Goal: Communication & Community: Answer question/provide support

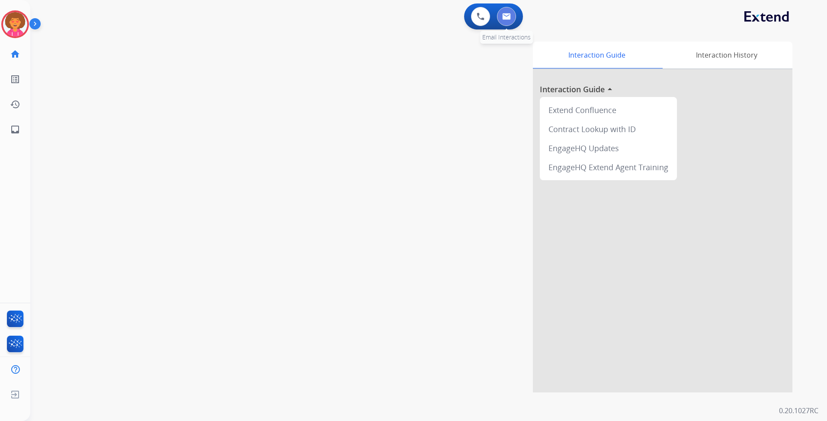
click at [511, 19] on button at bounding box center [506, 16] width 19 height 19
select select "**********"
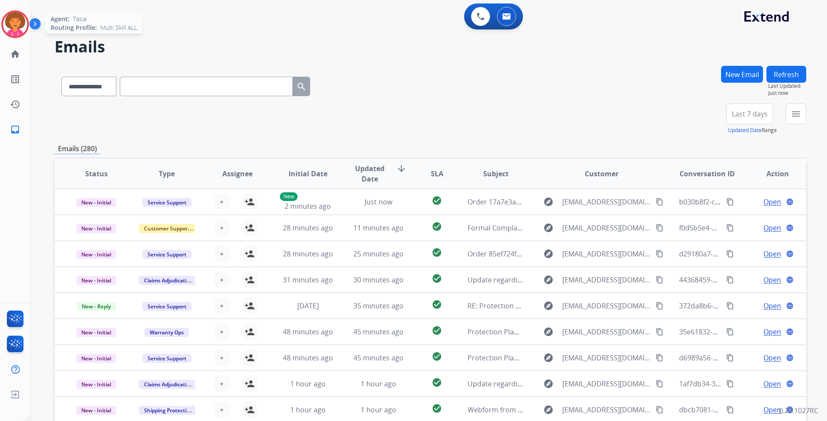
click at [14, 23] on img at bounding box center [15, 24] width 24 height 24
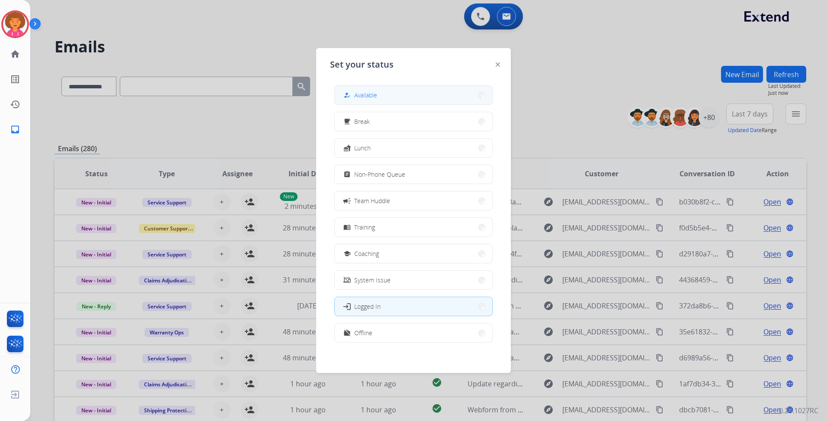
click at [380, 92] on button "how_to_reg Available" at bounding box center [414, 95] width 158 height 19
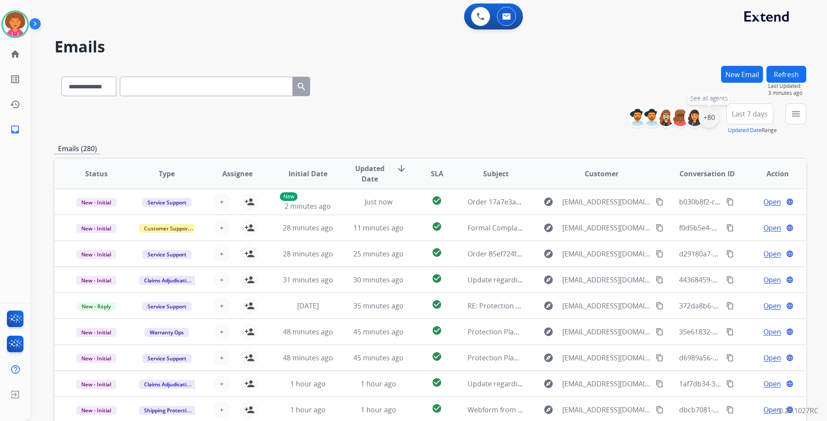
click at [708, 116] on div "+80" at bounding box center [709, 117] width 21 height 21
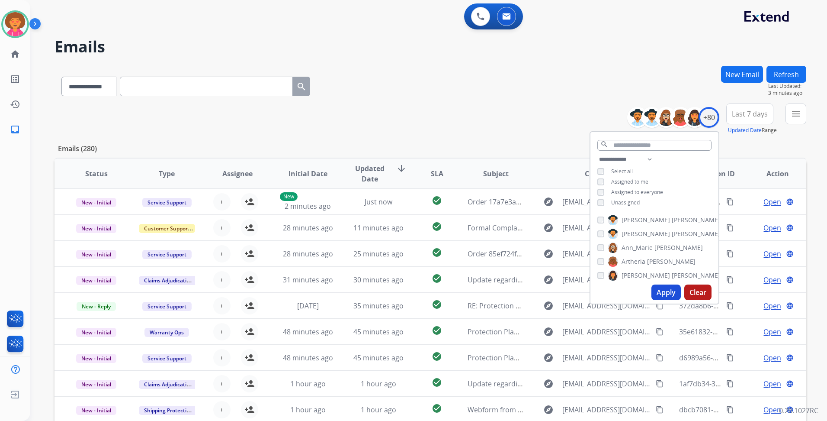
click at [629, 201] on span "Unassigned" at bounding box center [625, 202] width 29 height 7
click at [671, 289] on button "Apply" at bounding box center [666, 292] width 29 height 16
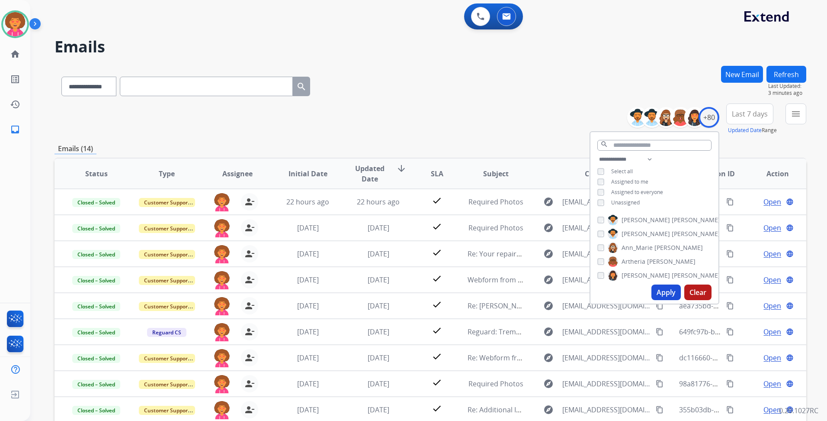
click at [514, 119] on div "**********" at bounding box center [431, 118] width 752 height 31
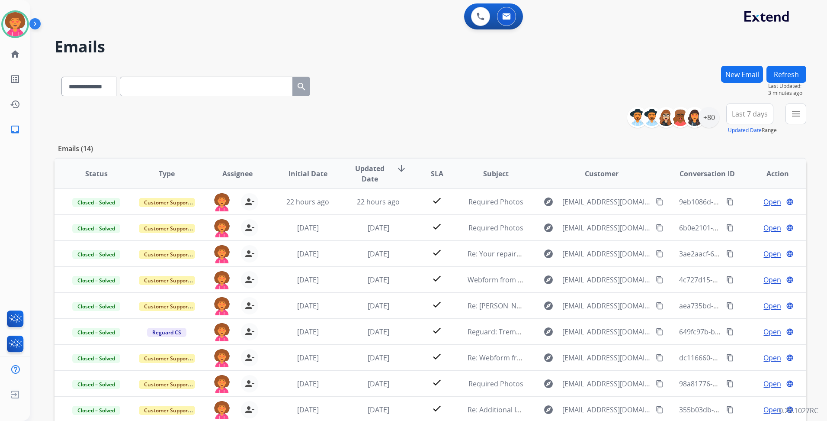
click at [744, 120] on button "Last 7 days" at bounding box center [750, 113] width 47 height 21
click at [738, 221] on div "Last 90 days" at bounding box center [748, 218] width 48 height 13
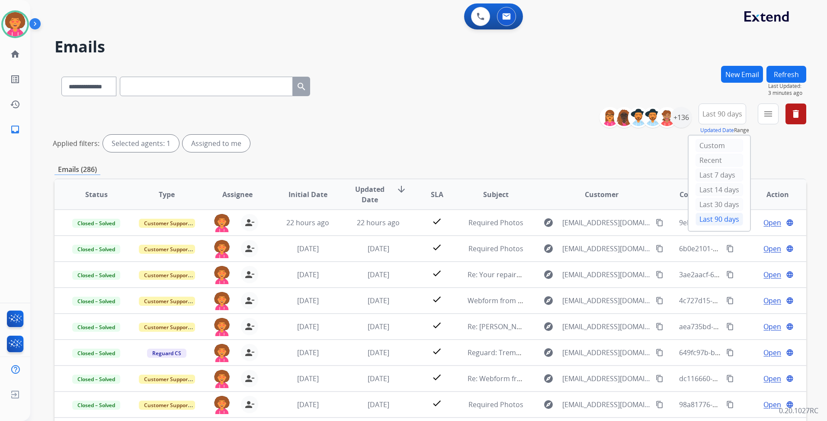
drag, startPoint x: 721, startPoint y: 155, endPoint x: 542, endPoint y: 115, distance: 183.2
click at [542, 114] on div "**********" at bounding box center [431, 129] width 752 height 52
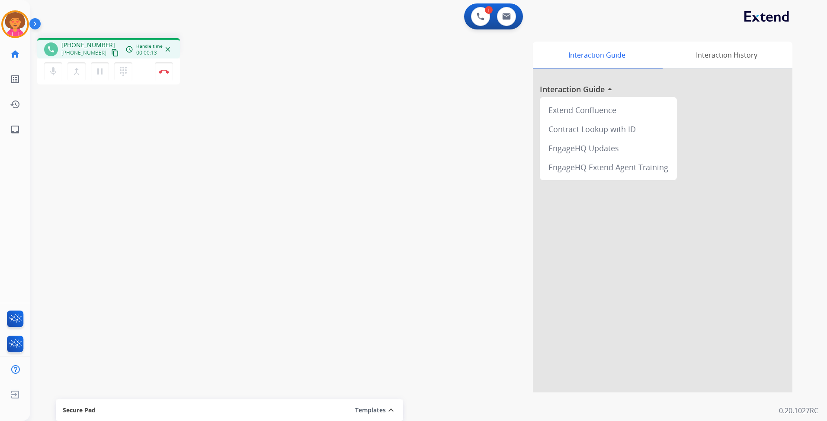
click at [111, 52] on mat-icon "content_copy" at bounding box center [115, 53] width 8 height 8
click at [97, 73] on mat-icon "pause" at bounding box center [100, 71] width 10 height 10
click at [103, 72] on mat-icon "play_arrow" at bounding box center [100, 71] width 10 height 10
click at [98, 74] on mat-icon "pause" at bounding box center [100, 71] width 10 height 10
click at [102, 74] on mat-icon "play_arrow" at bounding box center [100, 71] width 10 height 10
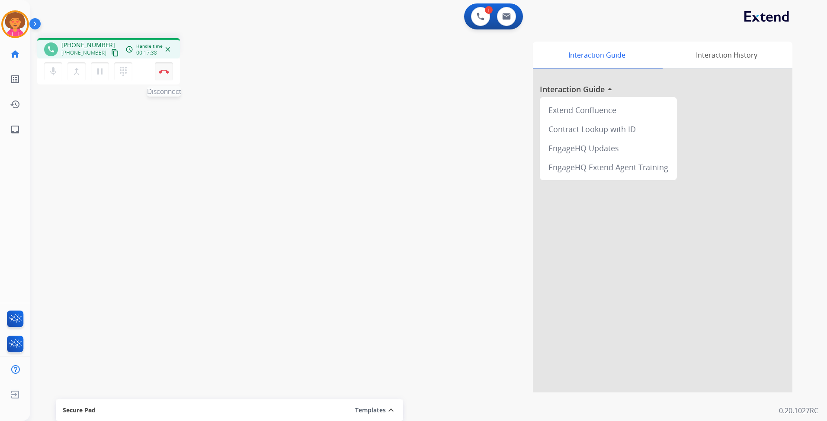
click at [167, 75] on button "Disconnect" at bounding box center [164, 71] width 18 height 18
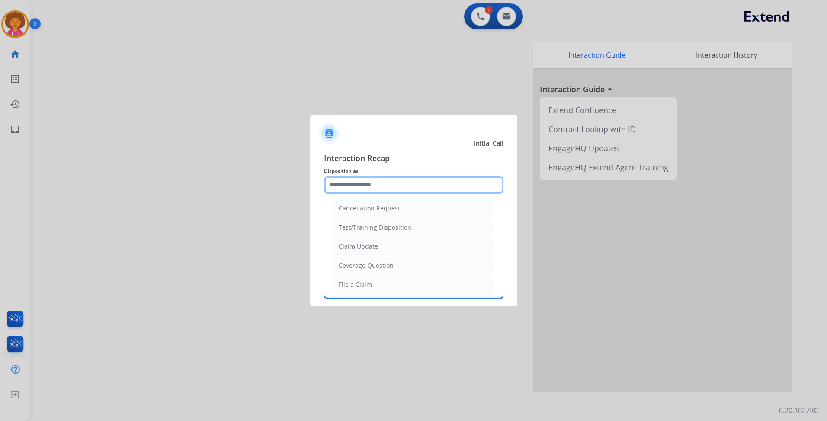
click at [365, 188] on input "text" at bounding box center [414, 184] width 180 height 17
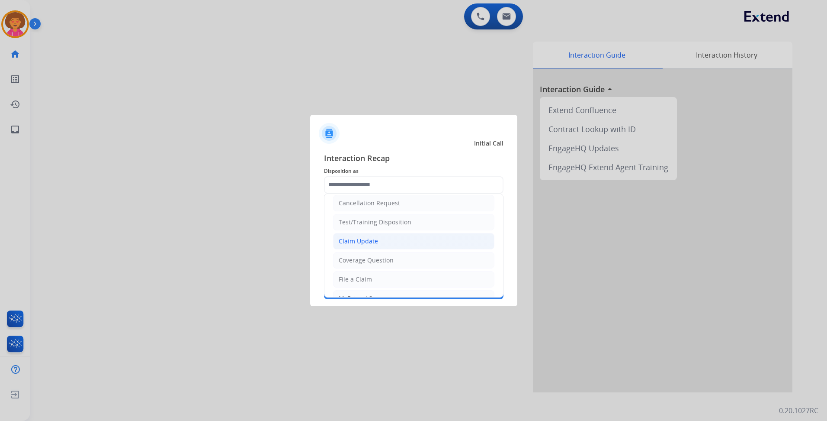
click at [373, 242] on div "Claim Update" at bounding box center [358, 241] width 39 height 9
type input "**********"
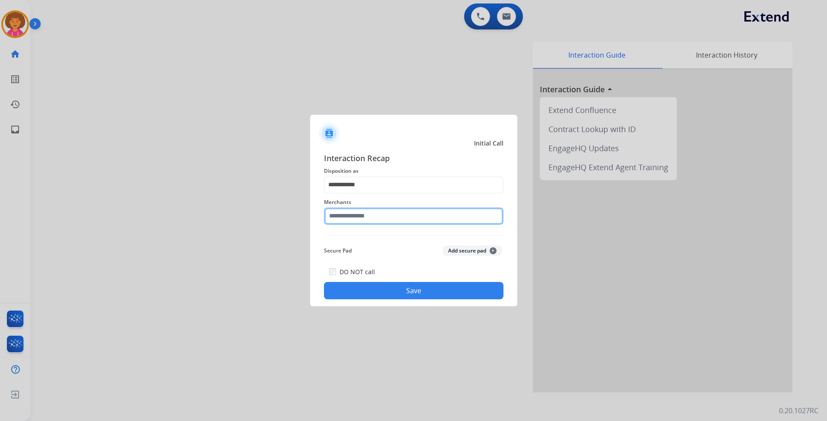
click at [366, 215] on input "text" at bounding box center [414, 215] width 180 height 17
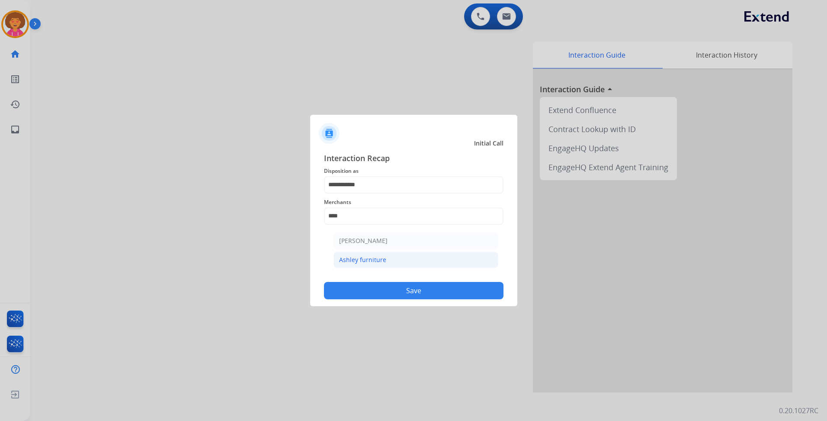
click at [390, 258] on li "Ashley furniture" at bounding box center [416, 259] width 165 height 16
type input "**********"
click at [387, 297] on button "Save" at bounding box center [414, 290] width 180 height 17
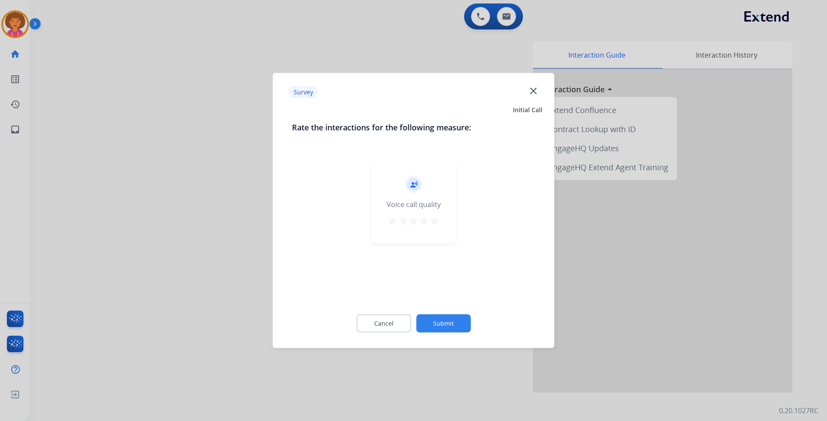
click at [436, 216] on mat-icon "star" at bounding box center [434, 221] width 10 height 10
click at [457, 322] on button "Submit" at bounding box center [443, 323] width 55 height 18
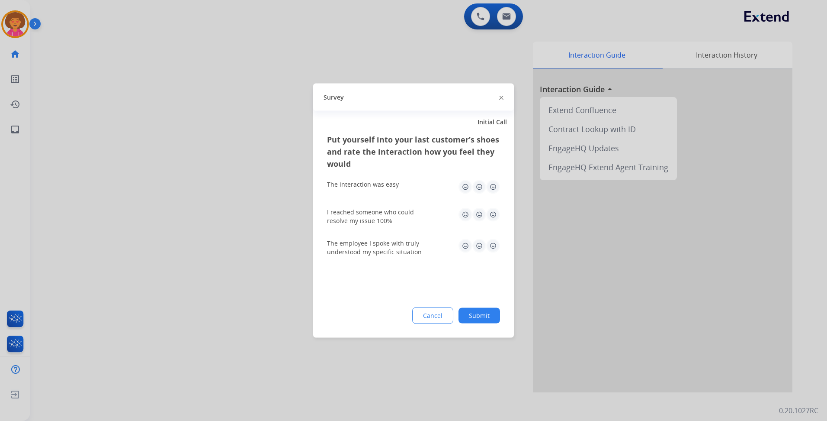
click at [491, 187] on img at bounding box center [493, 187] width 14 height 14
click at [492, 214] on img at bounding box center [493, 215] width 14 height 14
click at [491, 241] on img at bounding box center [493, 246] width 14 height 14
click at [488, 317] on button "Submit" at bounding box center [480, 316] width 42 height 16
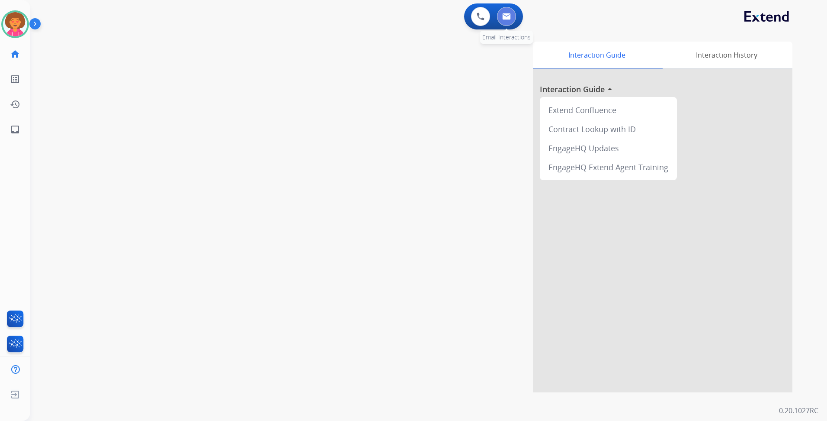
click at [513, 16] on button at bounding box center [506, 16] width 19 height 19
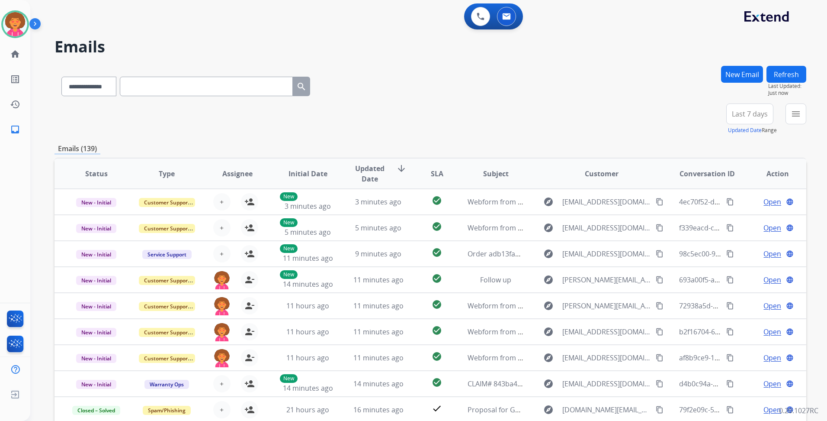
click at [746, 116] on span "Last 7 days" at bounding box center [750, 113] width 36 height 3
click at [733, 220] on div "Last 90 days" at bounding box center [748, 218] width 48 height 13
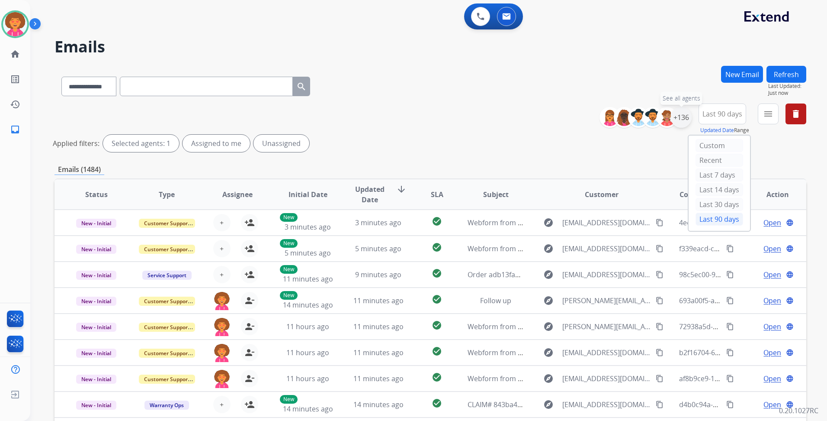
click at [680, 121] on div "+136" at bounding box center [681, 117] width 21 height 21
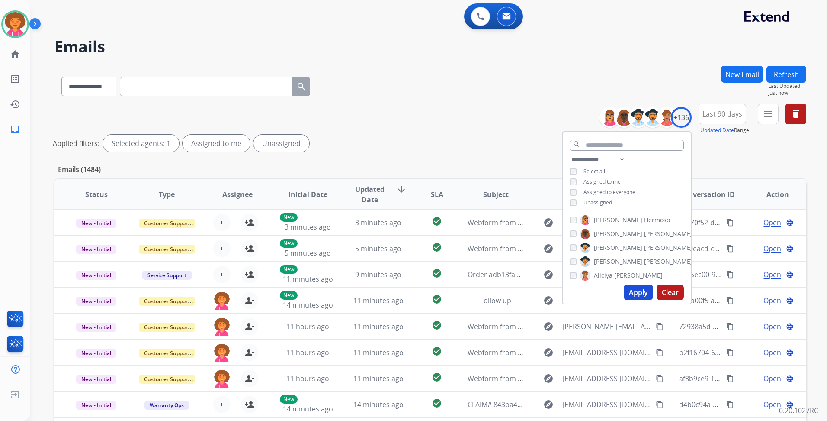
click at [603, 199] on span "Unassigned" at bounding box center [598, 202] width 29 height 7
click at [632, 290] on button "Apply" at bounding box center [638, 292] width 29 height 16
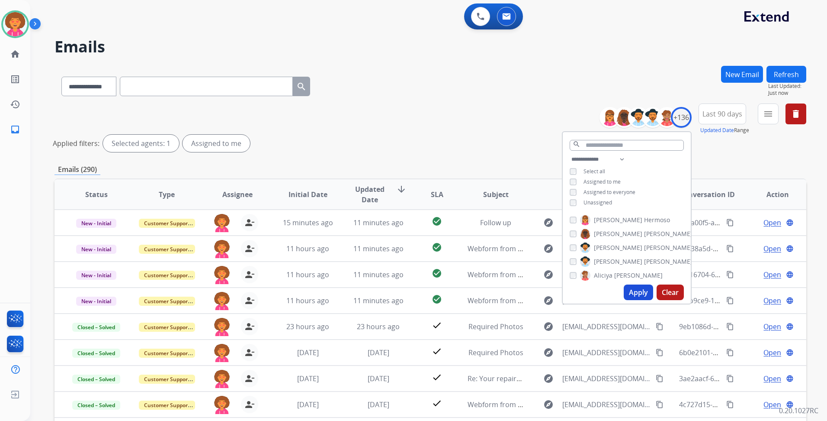
click at [410, 127] on div "**********" at bounding box center [431, 129] width 752 height 52
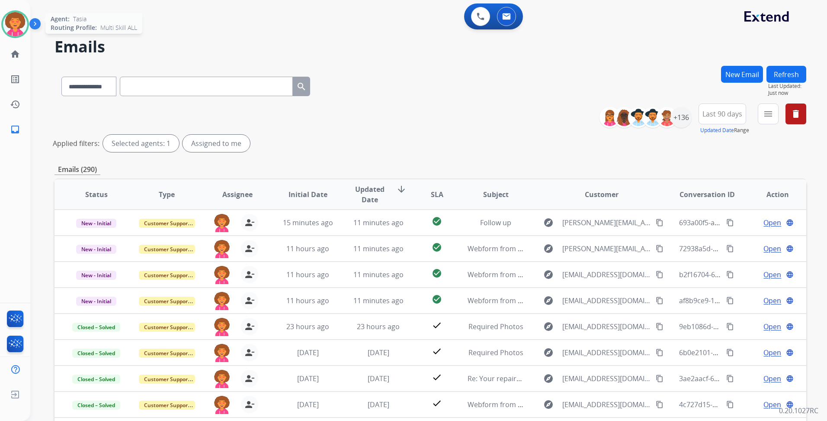
click at [23, 23] on img at bounding box center [15, 24] width 24 height 24
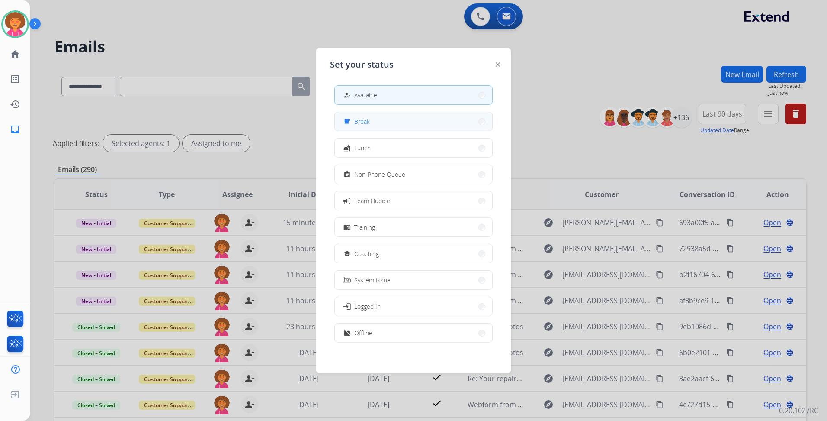
click at [364, 125] on span "Break" at bounding box center [362, 121] width 16 height 9
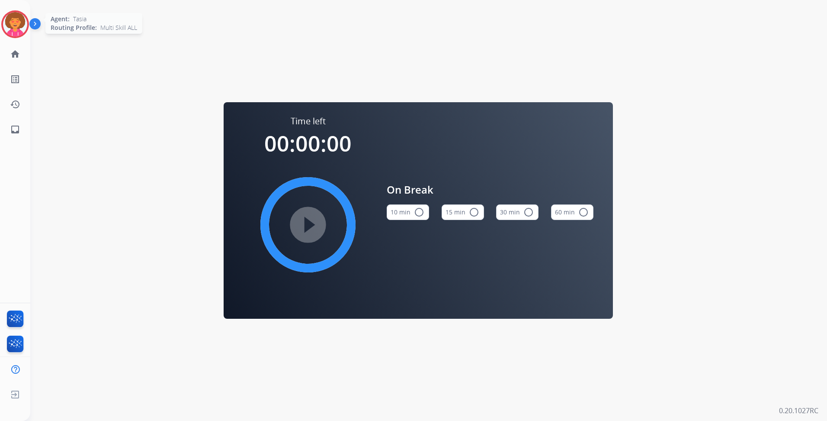
click at [18, 28] on img at bounding box center [15, 24] width 24 height 24
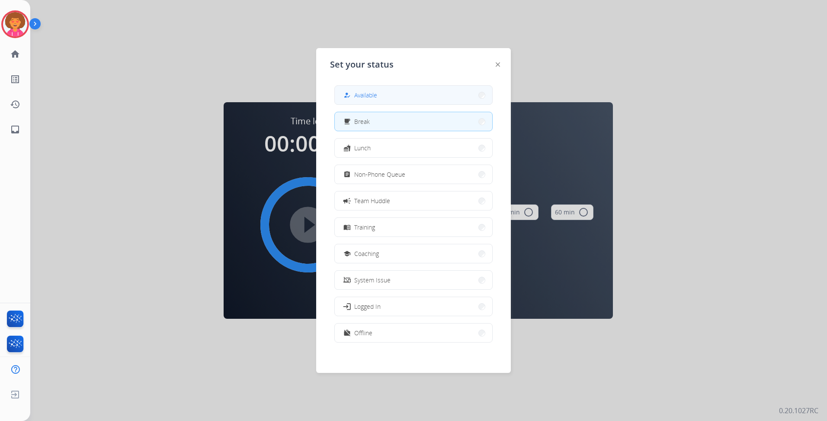
click at [418, 98] on button "how_to_reg Available" at bounding box center [414, 95] width 158 height 19
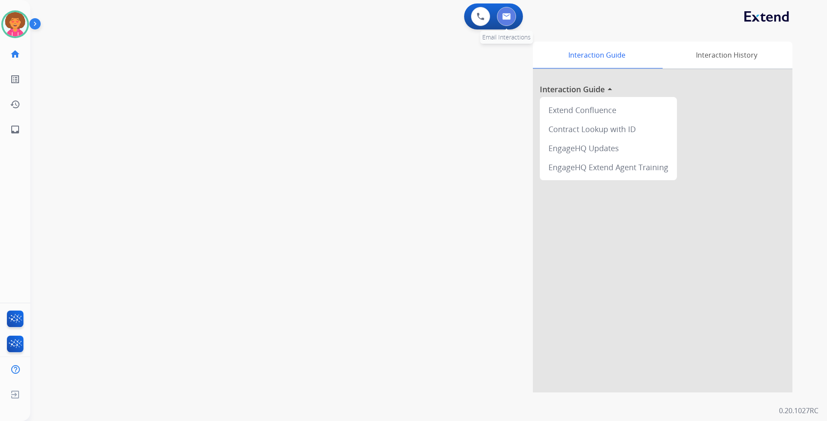
click at [509, 14] on img at bounding box center [506, 16] width 9 height 7
select select "**********"
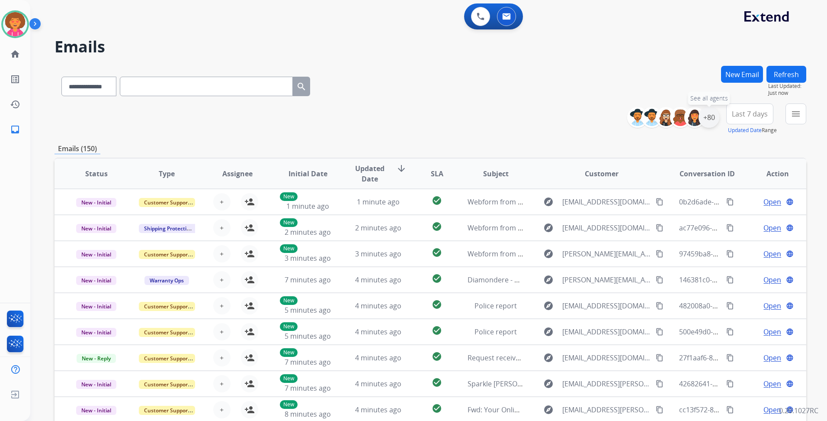
click at [708, 122] on div "+80" at bounding box center [709, 117] width 21 height 21
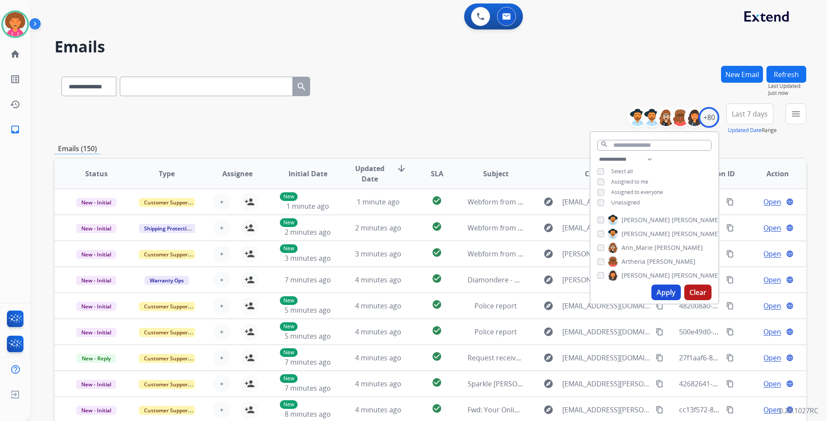
click at [621, 203] on span "Unassigned" at bounding box center [625, 202] width 29 height 7
click at [658, 288] on button "Apply" at bounding box center [666, 292] width 29 height 16
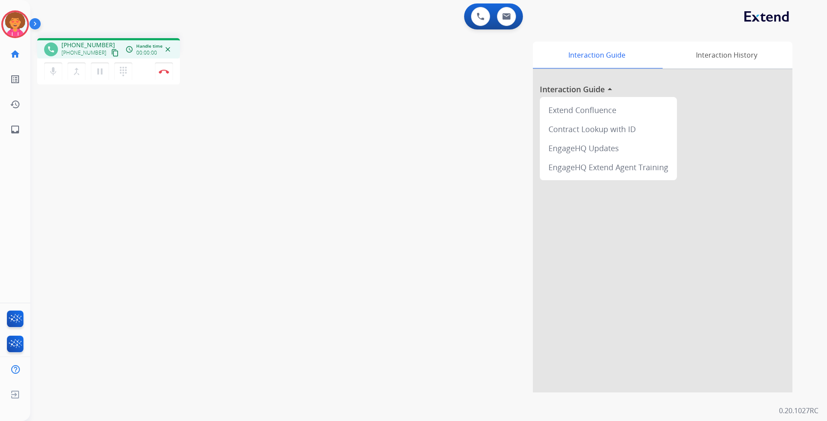
click at [246, 291] on div "phone [PHONE_NUMBER] [PHONE_NUMBER] content_copy access_time Call metrics Queue…" at bounding box center [418, 211] width 776 height 361
click at [166, 76] on button "Disconnect" at bounding box center [164, 71] width 18 height 18
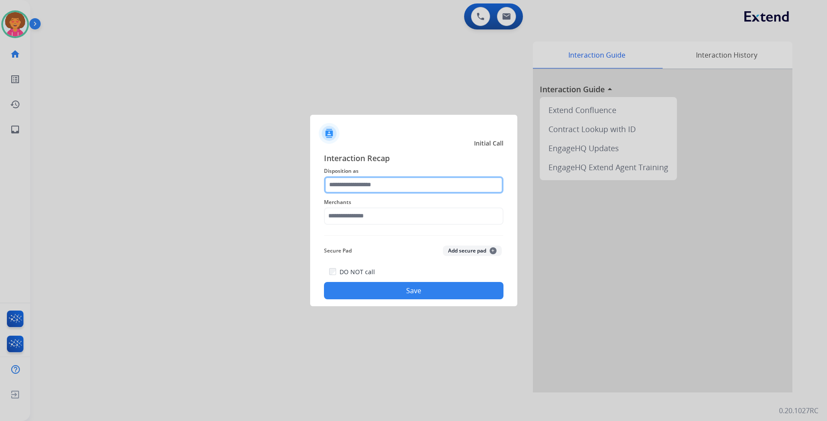
drag, startPoint x: 437, startPoint y: 191, endPoint x: 421, endPoint y: 189, distance: 16.1
click at [436, 191] on input "text" at bounding box center [414, 184] width 180 height 17
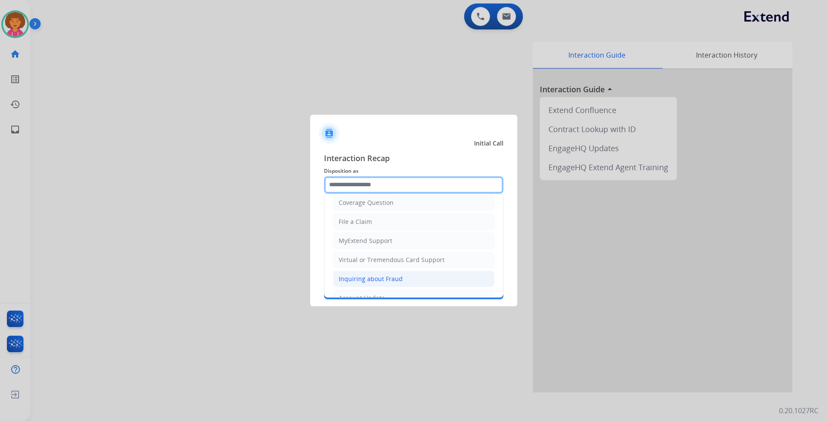
scroll to position [135, 0]
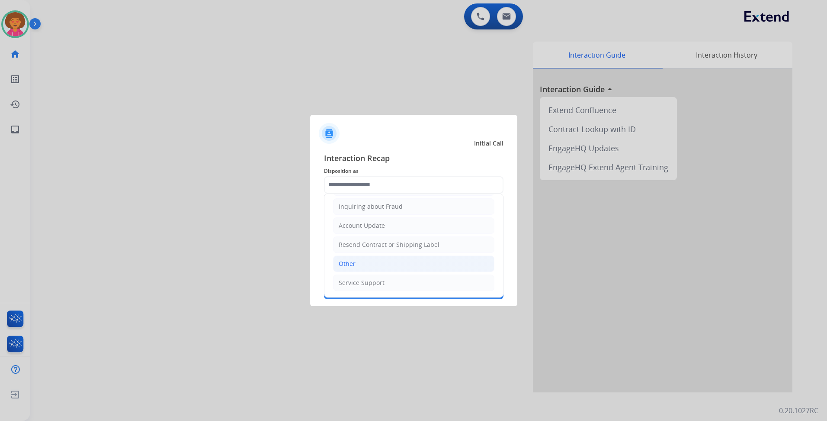
click at [381, 263] on li "Other" at bounding box center [413, 263] width 161 height 16
type input "*****"
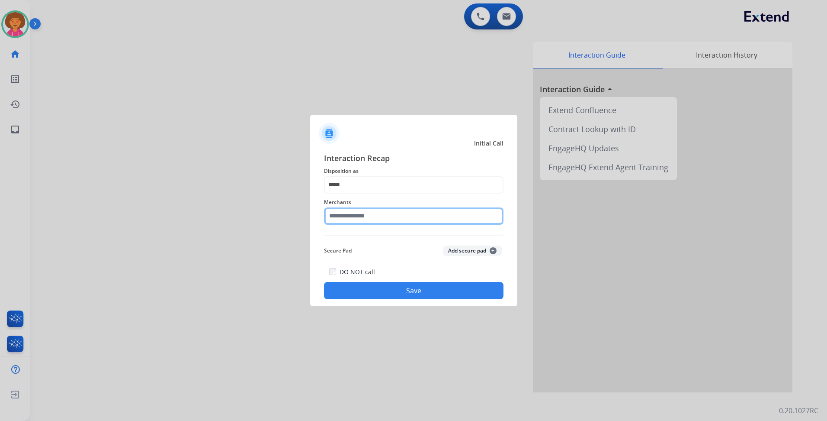
click at [383, 217] on input "text" at bounding box center [414, 215] width 180 height 17
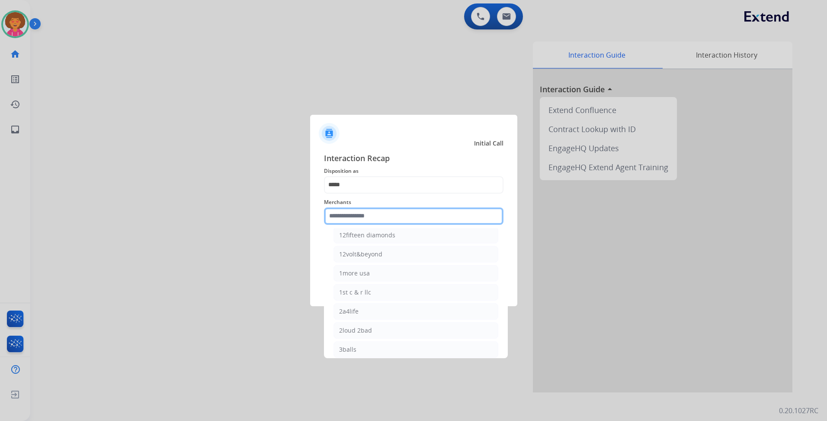
scroll to position [0, 0]
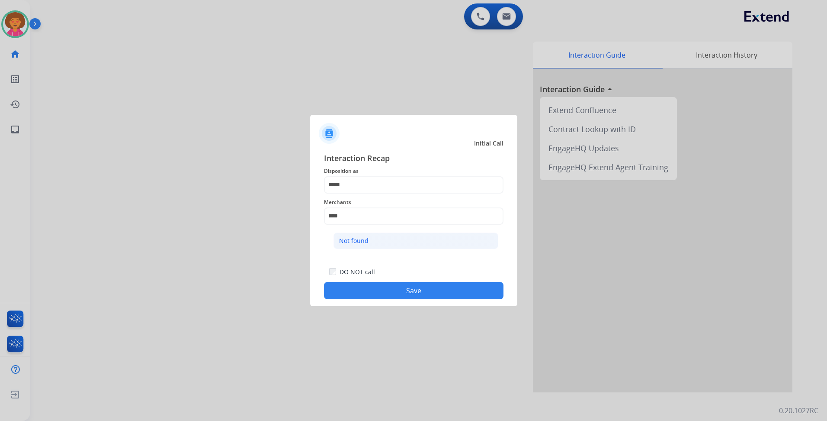
click at [375, 247] on li "Not found" at bounding box center [416, 240] width 165 height 16
type input "*********"
click at [392, 292] on button "Save" at bounding box center [414, 290] width 180 height 17
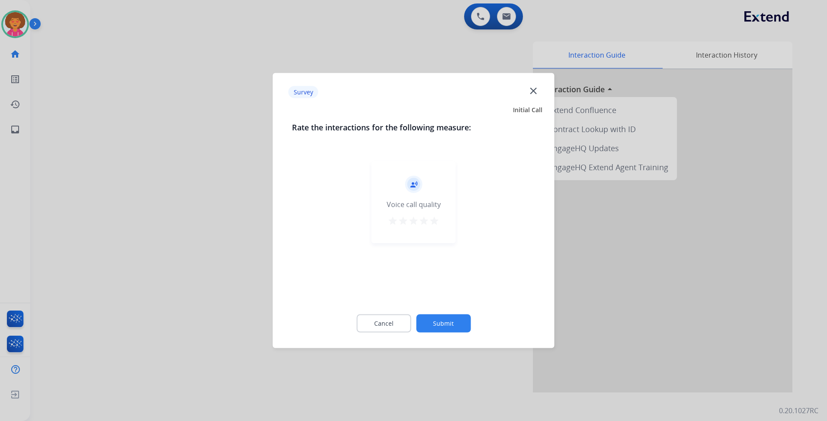
click at [432, 220] on mat-icon "star" at bounding box center [434, 221] width 10 height 10
click at [467, 326] on button "Submit" at bounding box center [443, 323] width 55 height 18
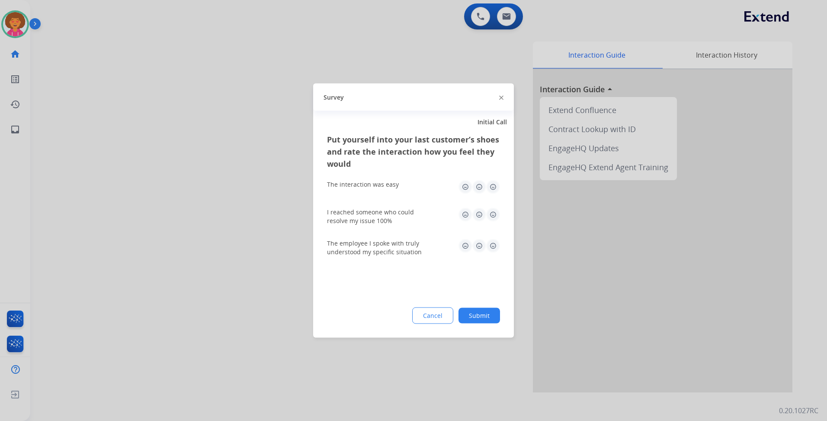
click at [497, 187] on img at bounding box center [493, 187] width 14 height 14
click at [493, 247] on img at bounding box center [493, 246] width 14 height 14
click at [492, 214] on img at bounding box center [493, 215] width 14 height 14
click at [492, 314] on button "Submit" at bounding box center [480, 316] width 42 height 16
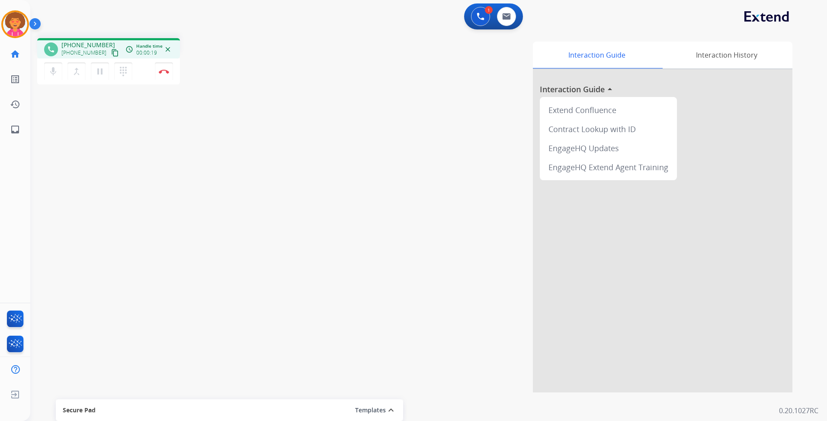
click at [111, 55] on mat-icon "content_copy" at bounding box center [115, 53] width 8 height 8
click at [163, 75] on button "Disconnect" at bounding box center [164, 71] width 18 height 18
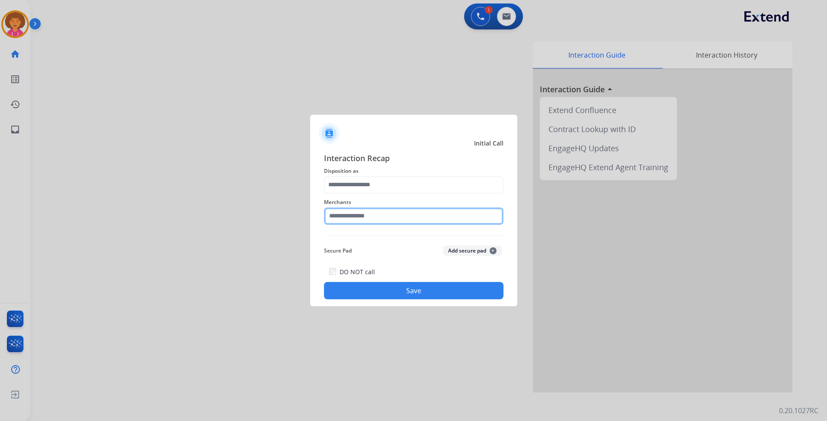
click at [389, 214] on input "text" at bounding box center [414, 215] width 180 height 17
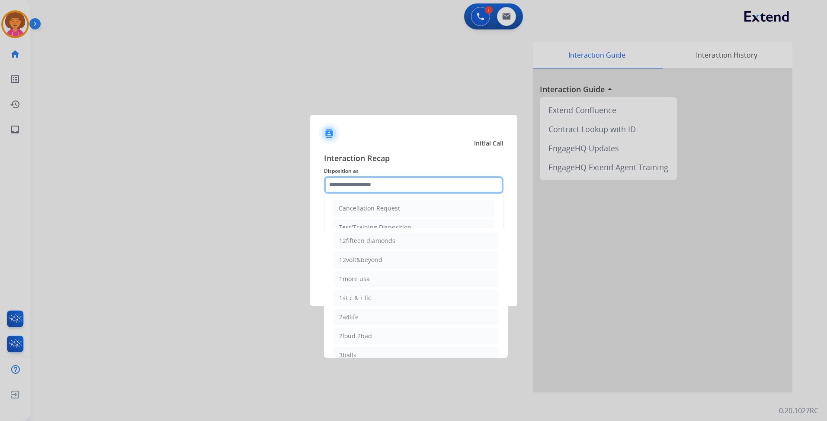
click at [387, 179] on input "text" at bounding box center [414, 184] width 180 height 17
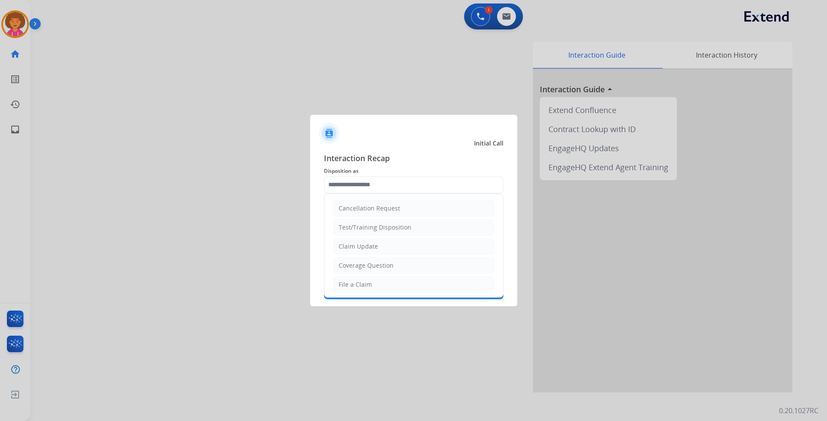
click at [368, 286] on div "File a Claim" at bounding box center [355, 284] width 33 height 9
type input "**********"
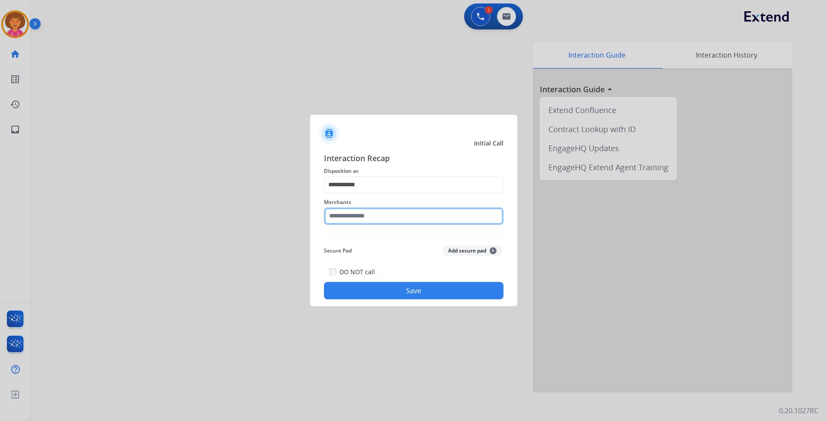
click at [388, 213] on input "text" at bounding box center [414, 215] width 180 height 17
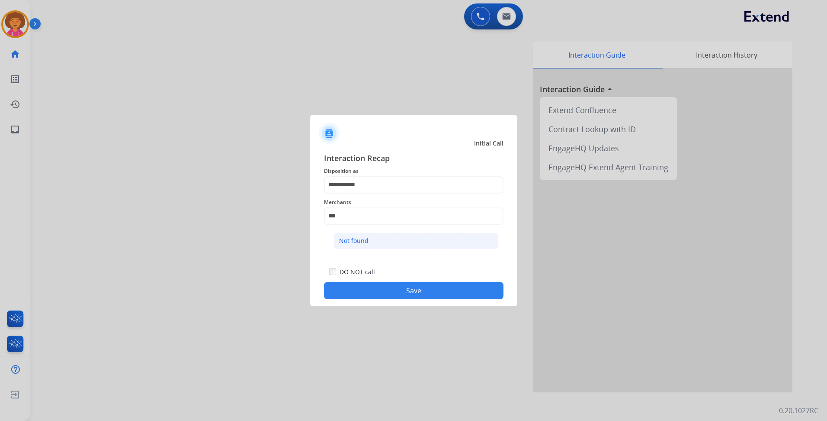
click at [392, 239] on li "Not found" at bounding box center [416, 240] width 165 height 16
type input "*********"
click at [408, 295] on button "Save" at bounding box center [414, 290] width 180 height 17
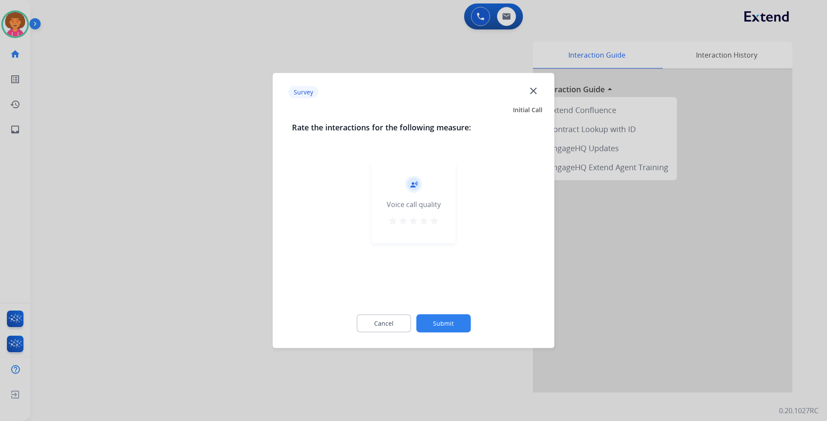
drag, startPoint x: 434, startPoint y: 222, endPoint x: 431, endPoint y: 257, distance: 35.1
click at [433, 222] on mat-icon "star" at bounding box center [434, 221] width 10 height 10
click at [448, 324] on button "Submit" at bounding box center [443, 323] width 55 height 18
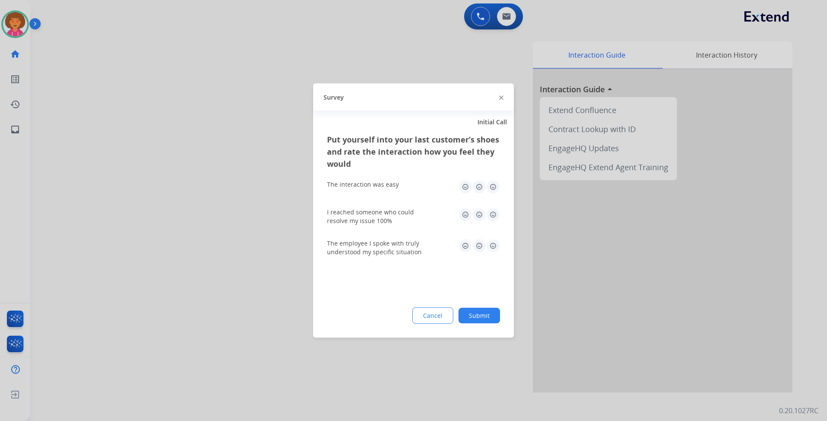
click at [491, 183] on img at bounding box center [493, 187] width 14 height 14
drag, startPoint x: 491, startPoint y: 214, endPoint x: 489, endPoint y: 228, distance: 14.0
click at [491, 214] on img at bounding box center [493, 215] width 14 height 14
click at [493, 245] on img at bounding box center [493, 246] width 14 height 14
click at [478, 316] on button "Submit" at bounding box center [480, 316] width 42 height 16
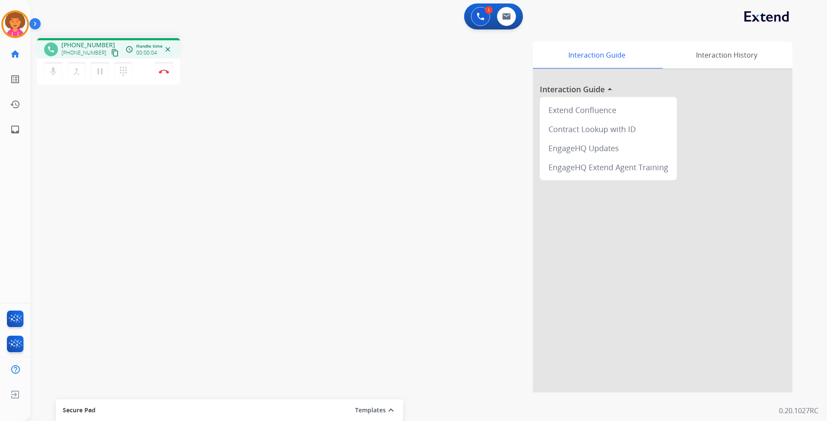
click at [111, 51] on mat-icon "content_copy" at bounding box center [115, 53] width 8 height 8
click at [111, 53] on mat-icon "content_copy" at bounding box center [115, 53] width 8 height 8
click at [100, 73] on mat-icon "pause" at bounding box center [100, 71] width 10 height 10
click at [474, 16] on button at bounding box center [480, 16] width 19 height 19
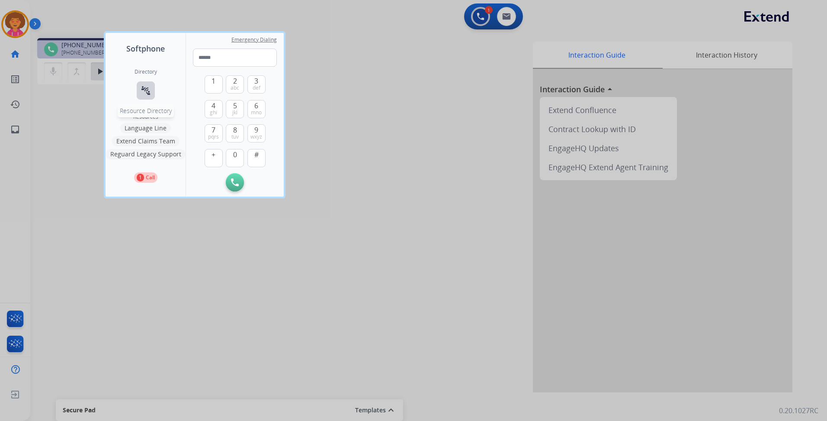
click at [148, 86] on mat-icon "connect_without_contact" at bounding box center [146, 90] width 10 height 10
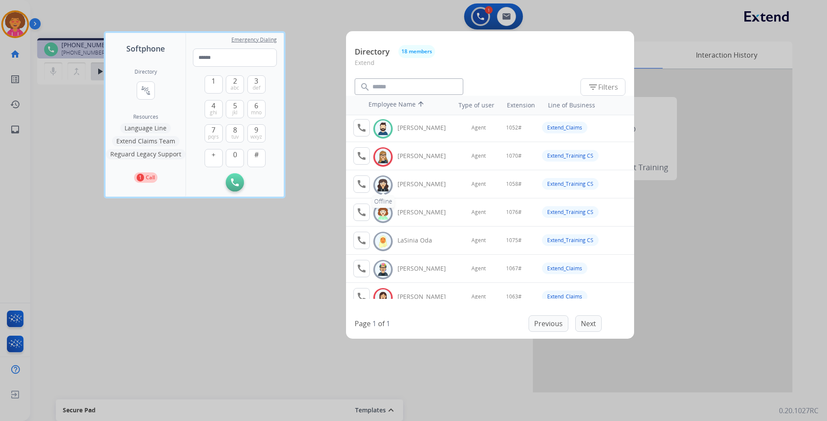
scroll to position [157, 0]
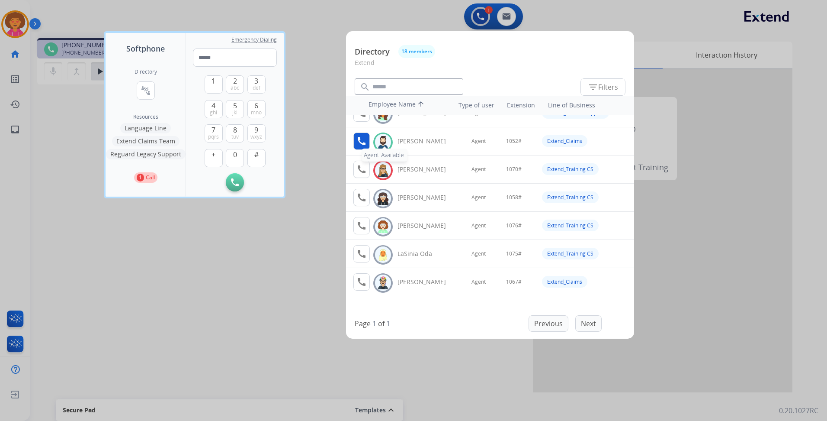
click at [362, 138] on mat-icon "call" at bounding box center [362, 141] width 10 height 10
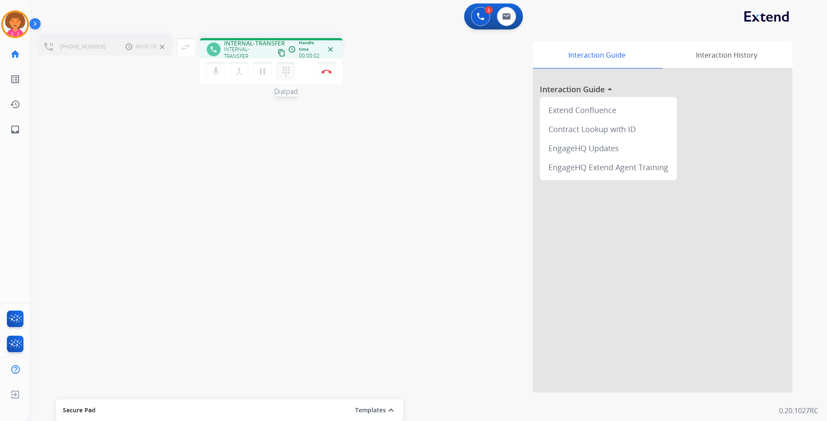
click at [290, 69] on mat-icon "dialpad" at bounding box center [286, 71] width 10 height 10
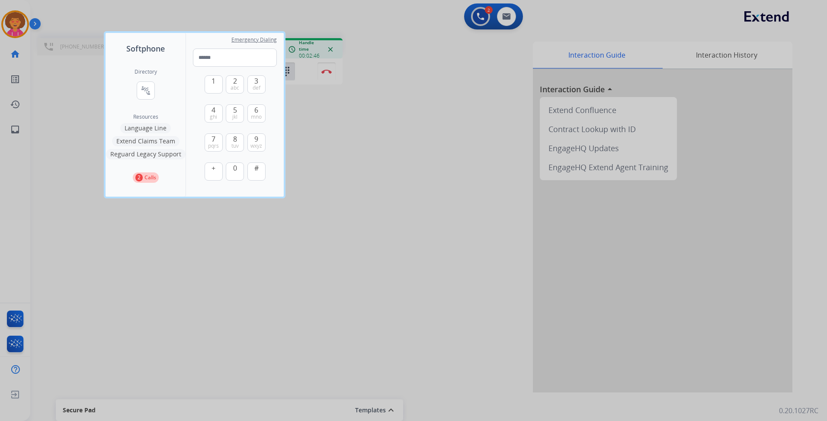
click at [395, 222] on div at bounding box center [413, 210] width 827 height 421
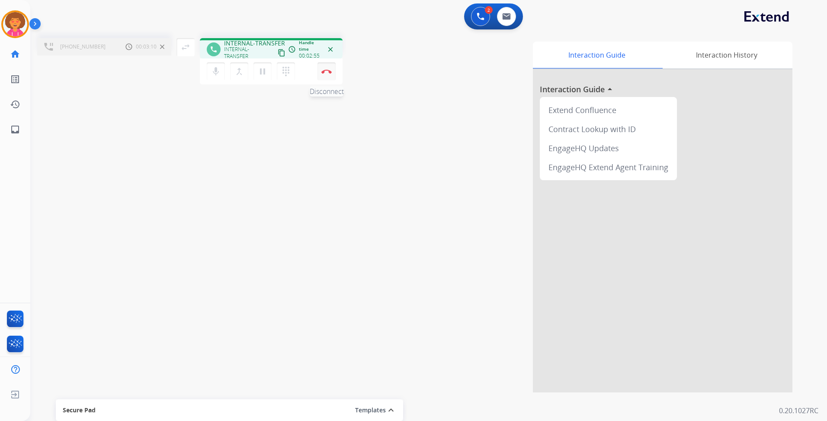
click at [327, 70] on img at bounding box center [327, 71] width 10 height 4
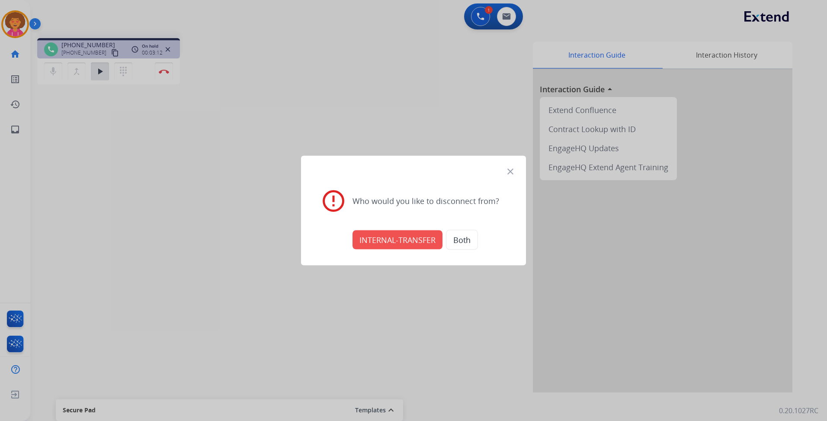
click at [388, 239] on button "INTERNAL-TRANSFER" at bounding box center [398, 239] width 90 height 19
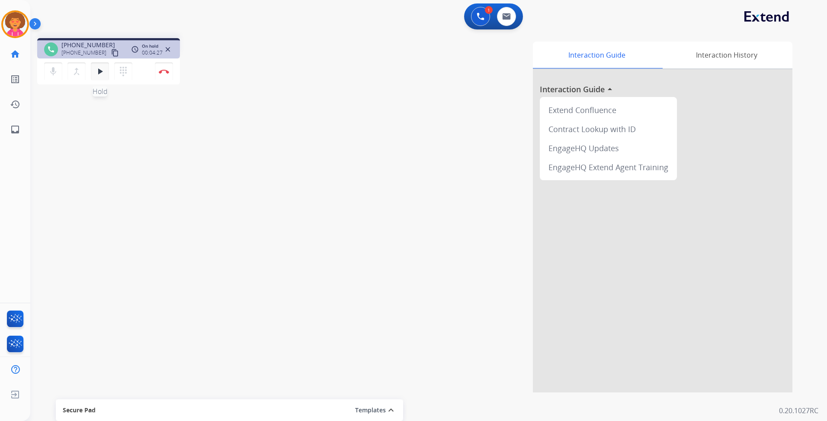
click at [101, 73] on mat-icon "play_arrow" at bounding box center [100, 71] width 10 height 10
click at [164, 73] on img at bounding box center [164, 71] width 10 height 4
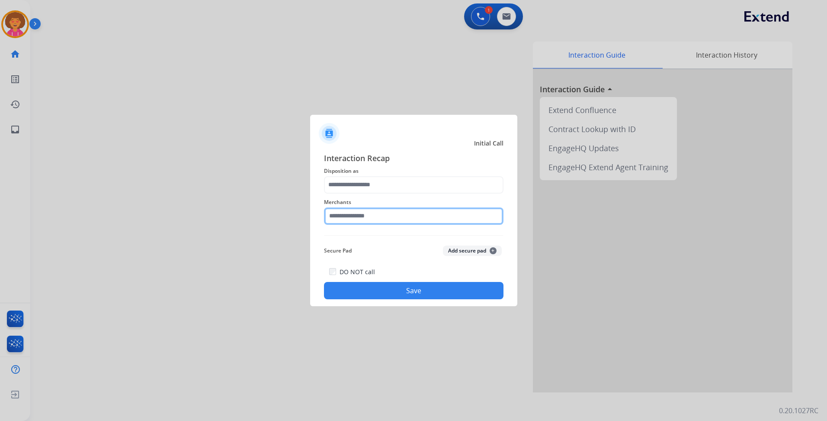
click at [356, 222] on input "text" at bounding box center [414, 215] width 180 height 17
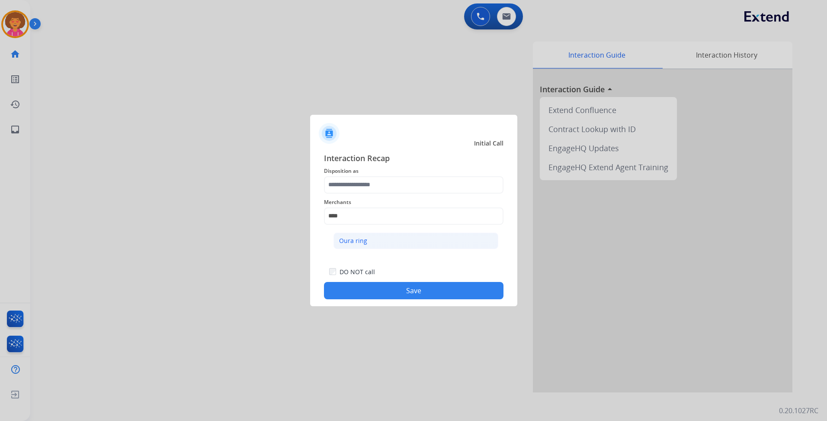
click at [370, 241] on li "Oura ring" at bounding box center [416, 240] width 165 height 16
type input "*********"
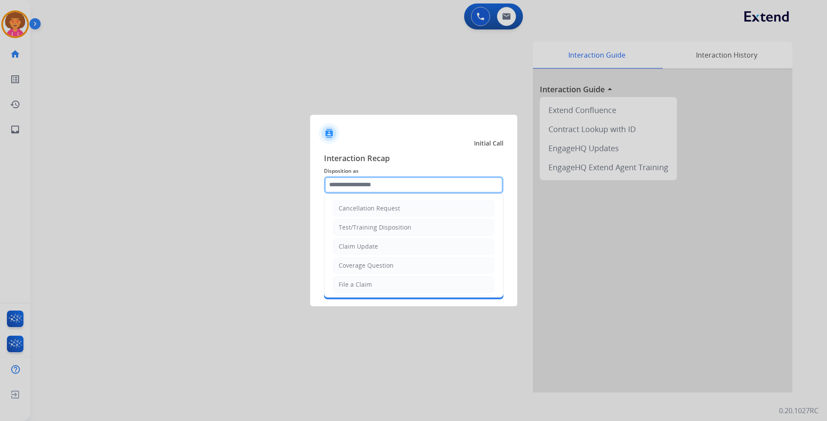
click at [367, 184] on input "text" at bounding box center [414, 184] width 180 height 17
click at [402, 250] on li "Claim Update" at bounding box center [413, 246] width 161 height 16
type input "**********"
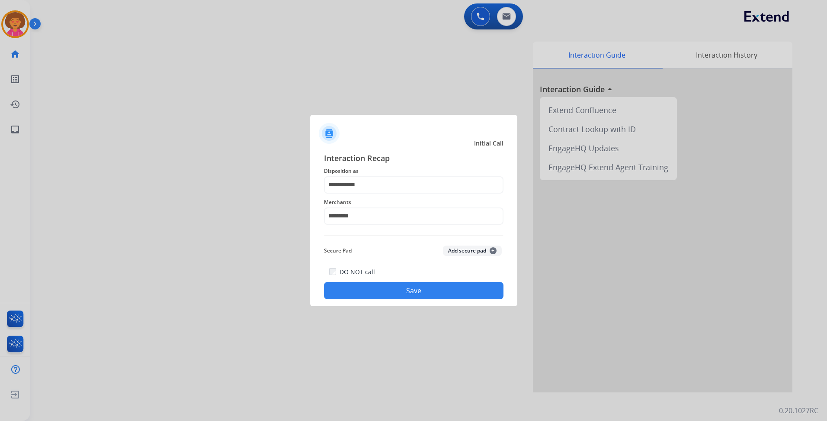
click at [395, 288] on button "Save" at bounding box center [414, 290] width 180 height 17
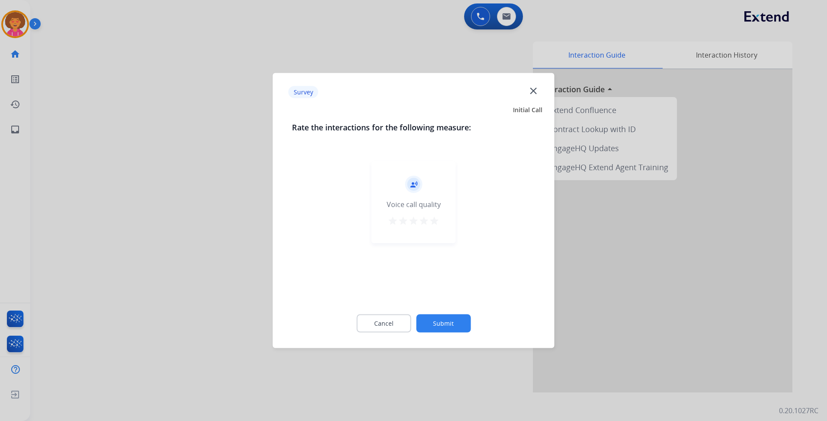
click at [437, 222] on mat-icon "star" at bounding box center [434, 221] width 10 height 10
click at [441, 324] on button "Submit" at bounding box center [443, 323] width 55 height 18
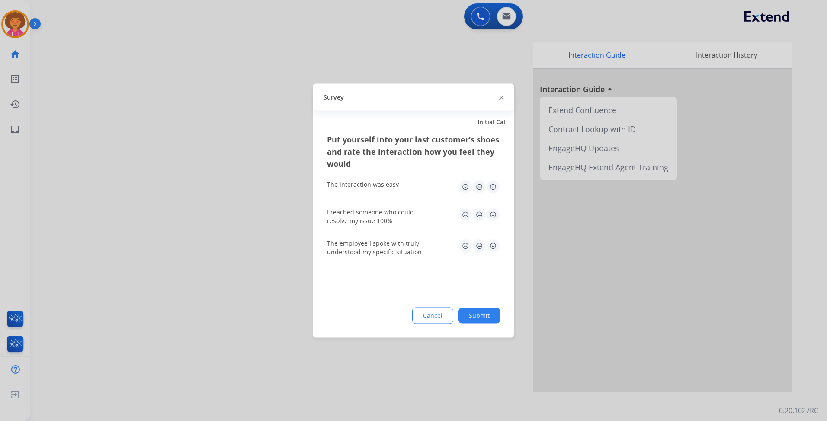
click at [495, 187] on img at bounding box center [493, 187] width 14 height 14
drag, startPoint x: 492, startPoint y: 214, endPoint x: 493, endPoint y: 225, distance: 10.9
click at [492, 215] on img at bounding box center [493, 215] width 14 height 14
click at [492, 250] on img at bounding box center [493, 246] width 14 height 14
drag, startPoint x: 489, startPoint y: 312, endPoint x: 492, endPoint y: 306, distance: 7.0
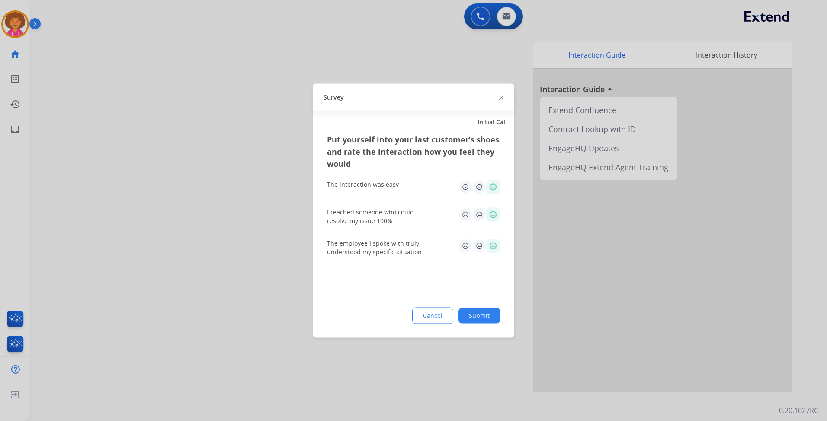
click at [489, 313] on button "Submit" at bounding box center [480, 316] width 42 height 16
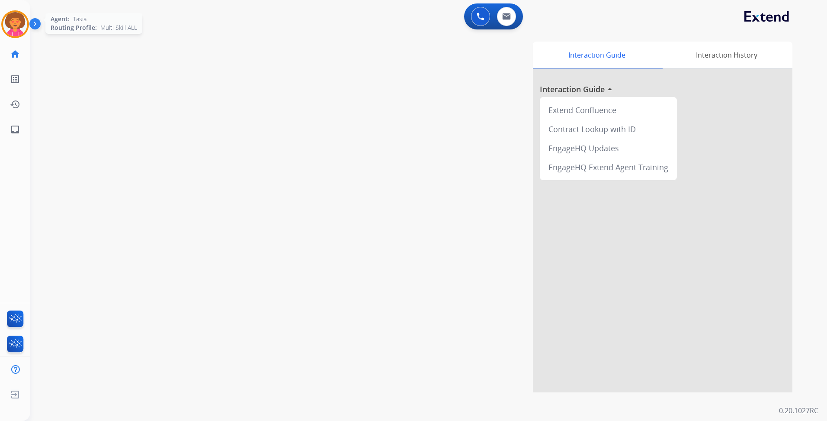
click at [22, 25] on img at bounding box center [15, 24] width 24 height 24
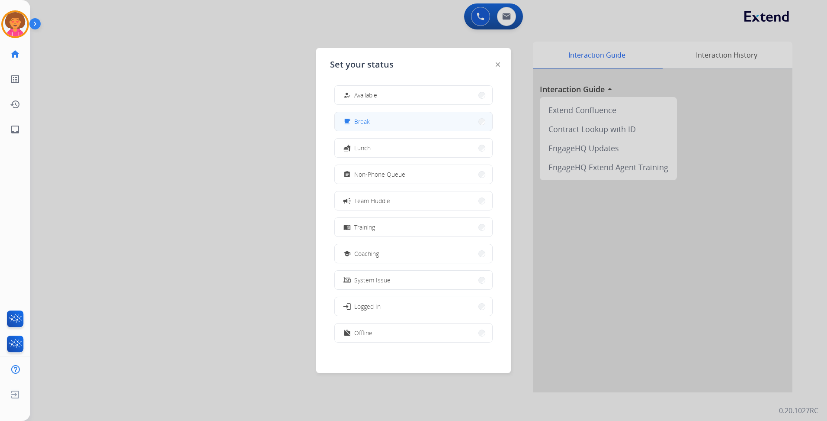
click at [370, 120] on span "Break" at bounding box center [362, 121] width 16 height 9
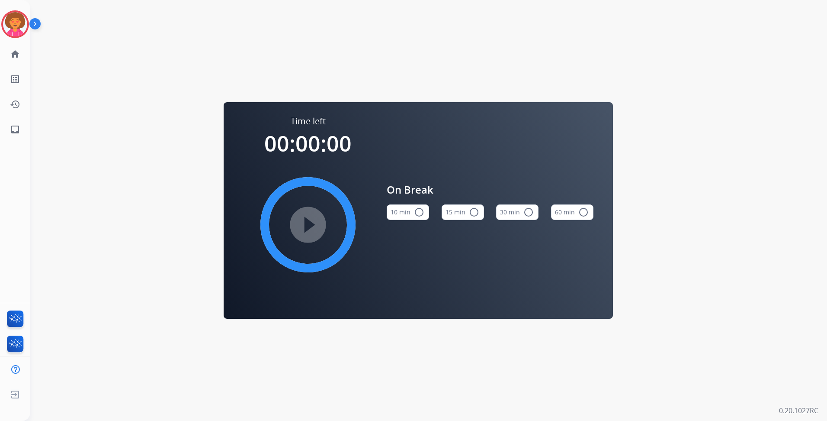
click at [475, 210] on mat-icon "radio_button_unchecked" at bounding box center [474, 212] width 10 height 10
click at [16, 24] on img at bounding box center [15, 24] width 24 height 24
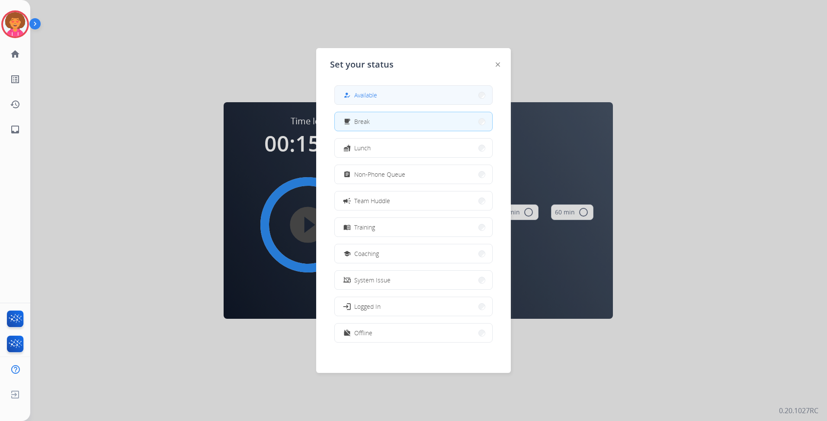
click at [383, 96] on button "how_to_reg Available" at bounding box center [414, 95] width 158 height 19
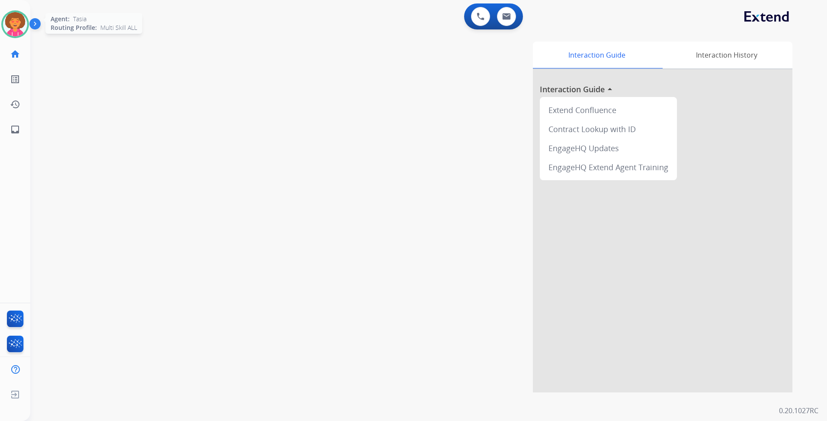
click at [23, 24] on img at bounding box center [15, 24] width 24 height 24
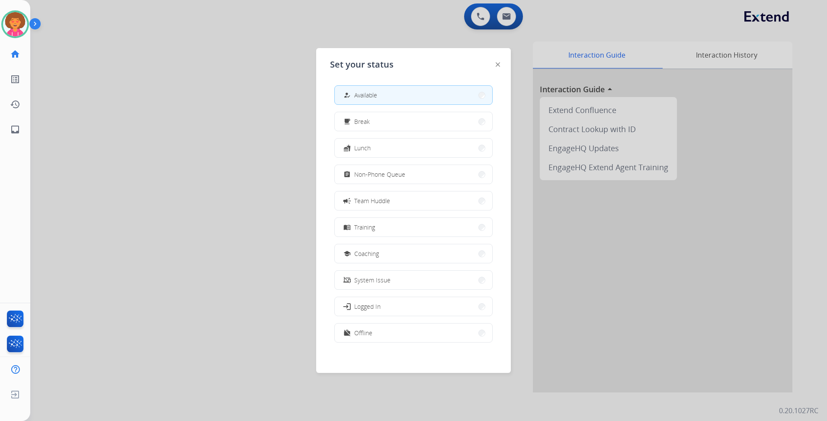
click at [402, 178] on span "Non-Phone Queue" at bounding box center [379, 174] width 51 height 9
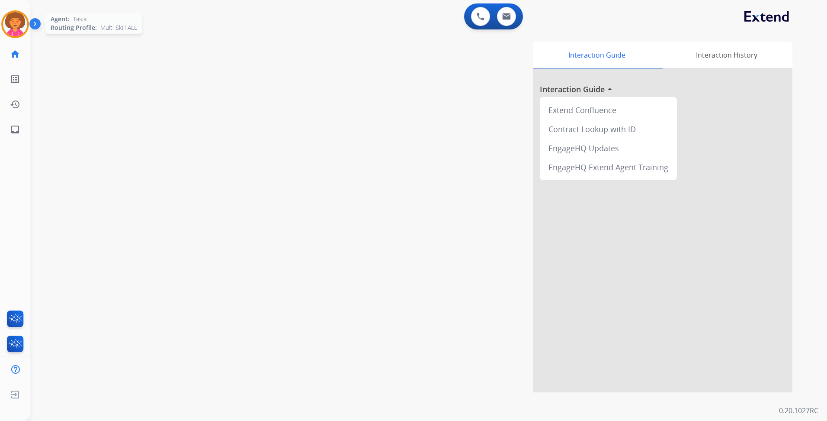
click at [11, 19] on img at bounding box center [15, 24] width 24 height 24
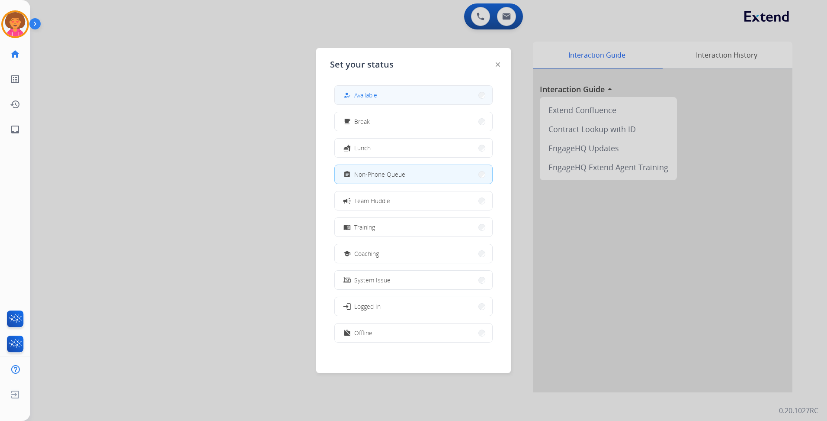
click at [373, 94] on span "Available" at bounding box center [365, 94] width 23 height 9
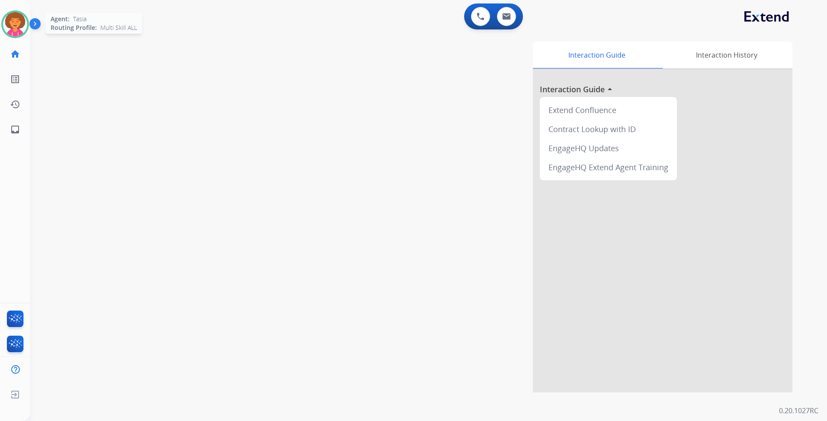
click at [16, 24] on img at bounding box center [15, 24] width 24 height 24
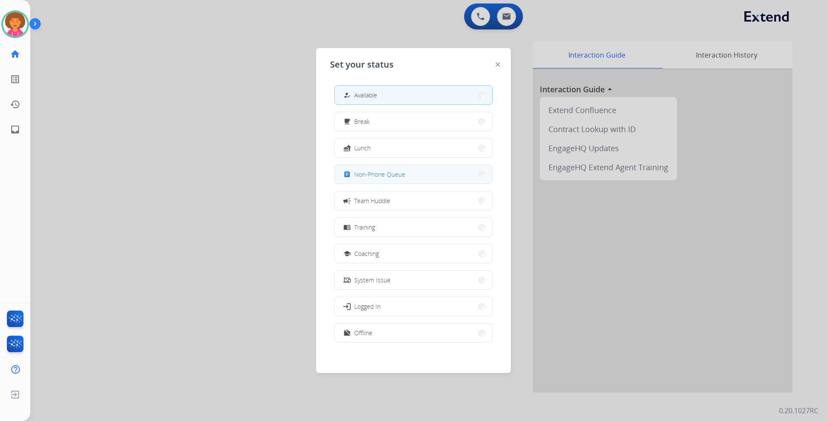
click at [395, 174] on span "Non-Phone Queue" at bounding box center [379, 174] width 51 height 9
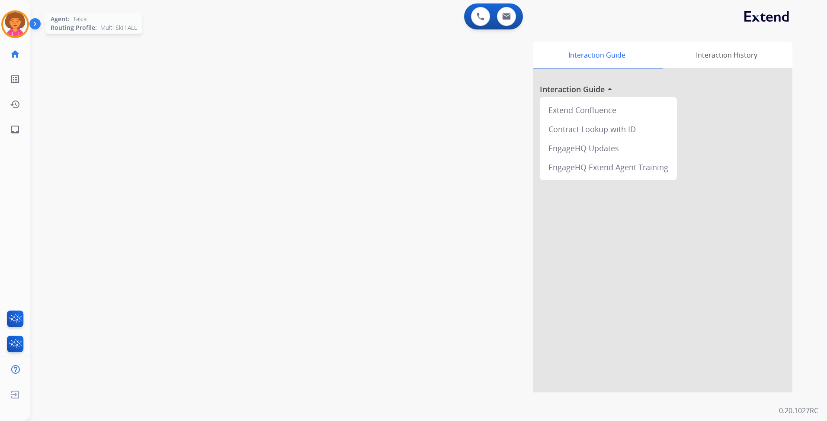
click at [14, 26] on img at bounding box center [15, 24] width 24 height 24
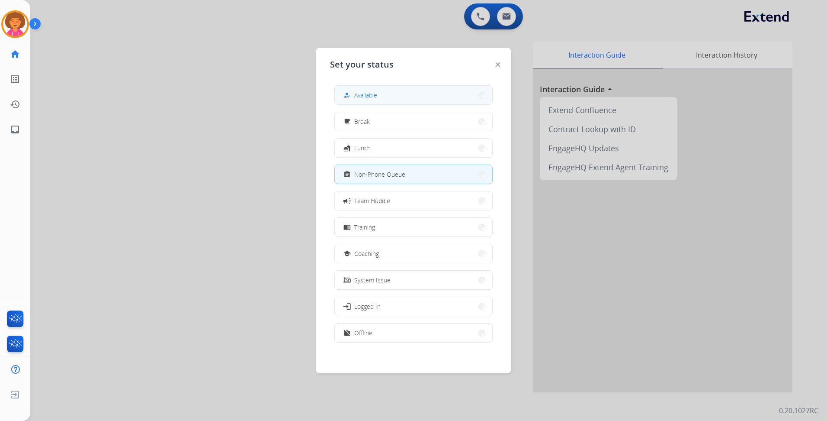
click at [396, 93] on button "how_to_reg Available" at bounding box center [414, 95] width 158 height 19
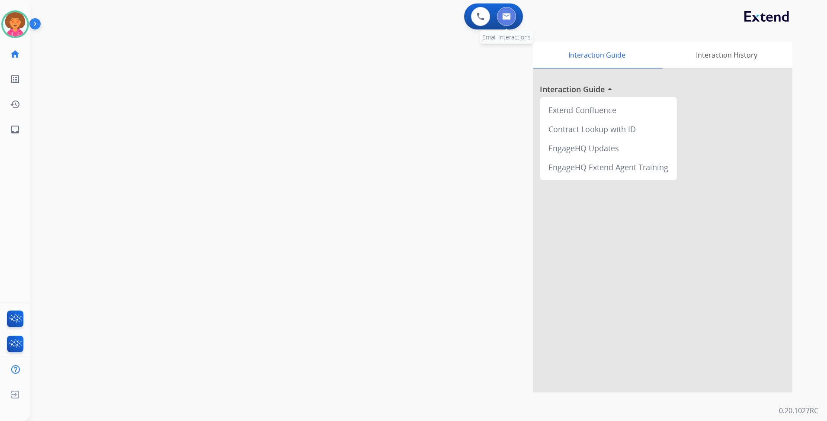
click at [506, 16] on img at bounding box center [506, 16] width 9 height 7
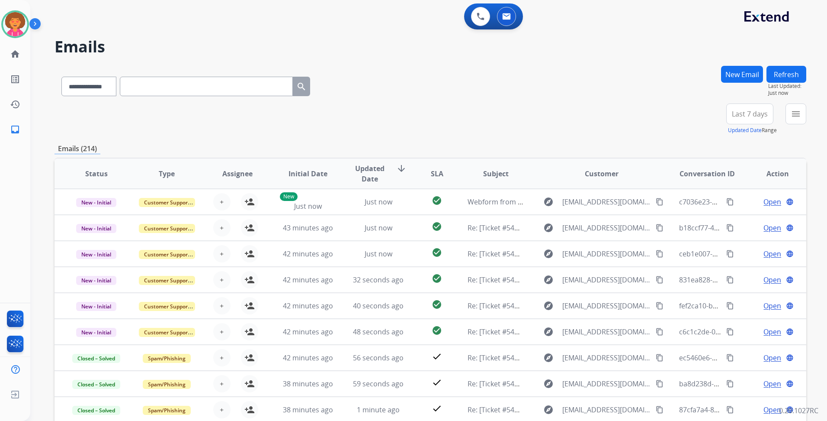
click at [750, 113] on span "Last 7 days" at bounding box center [750, 113] width 36 height 3
click at [732, 221] on div "Last 90 days" at bounding box center [748, 218] width 48 height 13
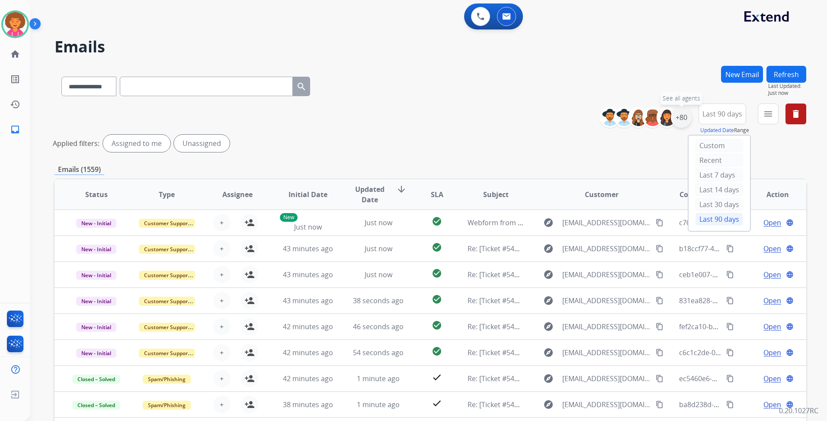
click at [683, 118] on div "+80" at bounding box center [681, 117] width 21 height 21
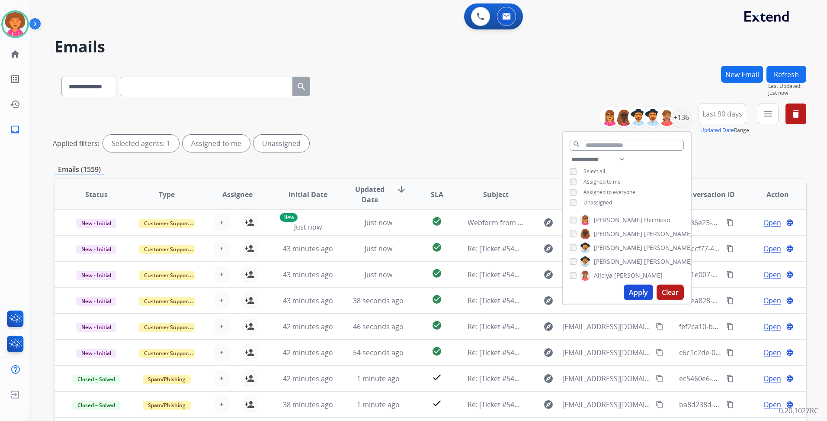
click at [597, 202] on span "Unassigned" at bounding box center [598, 202] width 29 height 7
click at [643, 294] on button "Apply" at bounding box center [638, 292] width 29 height 16
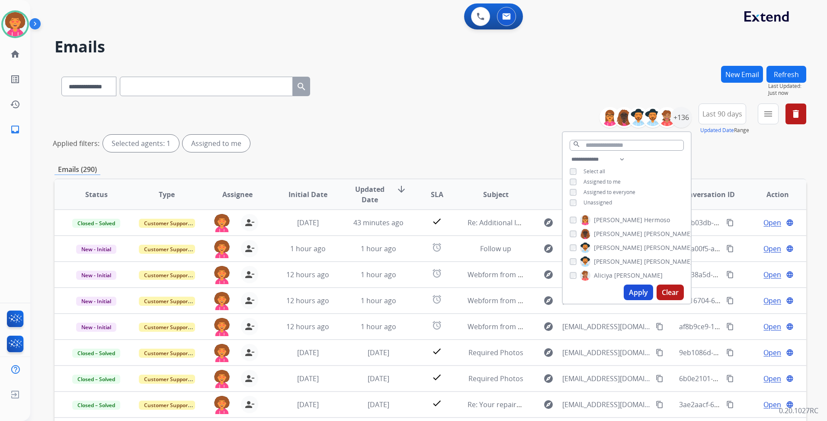
click at [468, 91] on div "**********" at bounding box center [431, 85] width 752 height 38
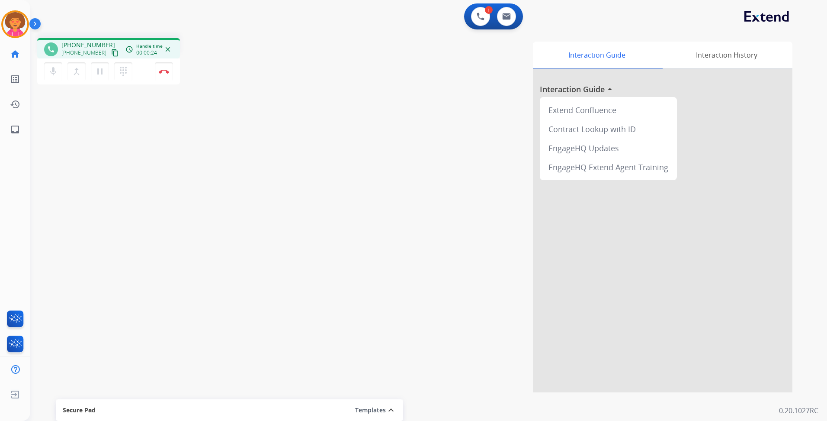
click at [111, 53] on mat-icon "content_copy" at bounding box center [115, 53] width 8 height 8
click at [165, 73] on img at bounding box center [164, 71] width 10 height 4
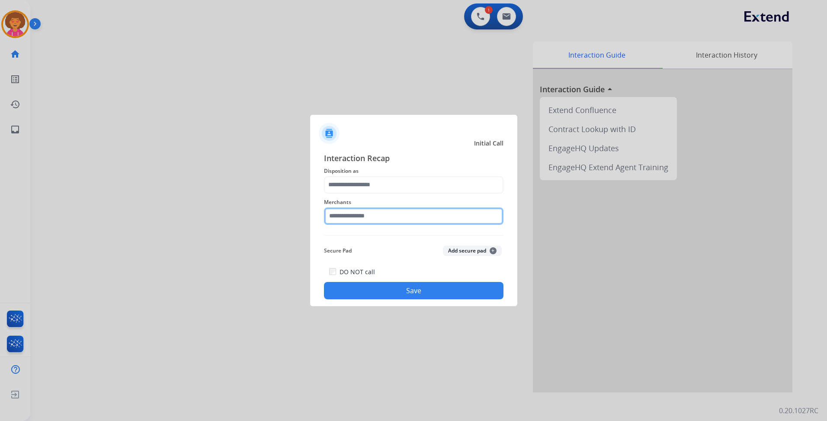
click at [371, 220] on input "text" at bounding box center [414, 215] width 180 height 17
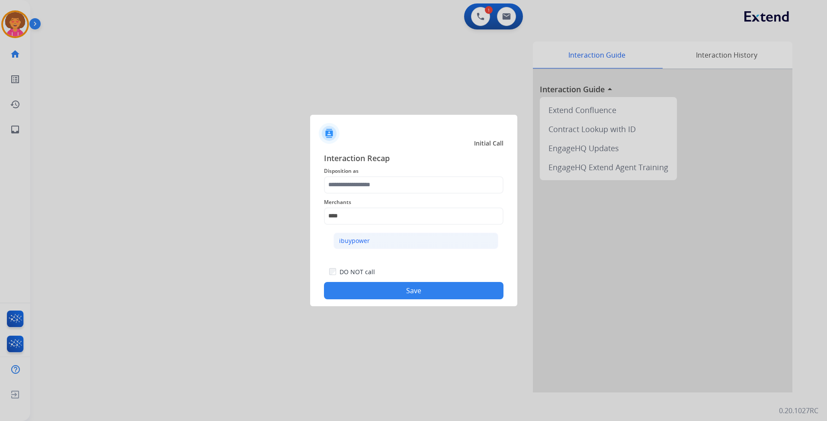
click at [357, 242] on div "ibuypower" at bounding box center [354, 240] width 31 height 9
type input "*********"
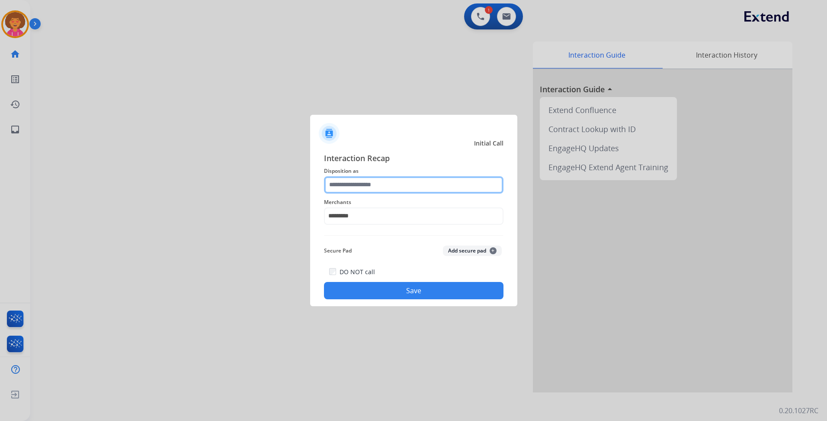
click at [342, 189] on input "text" at bounding box center [414, 184] width 180 height 17
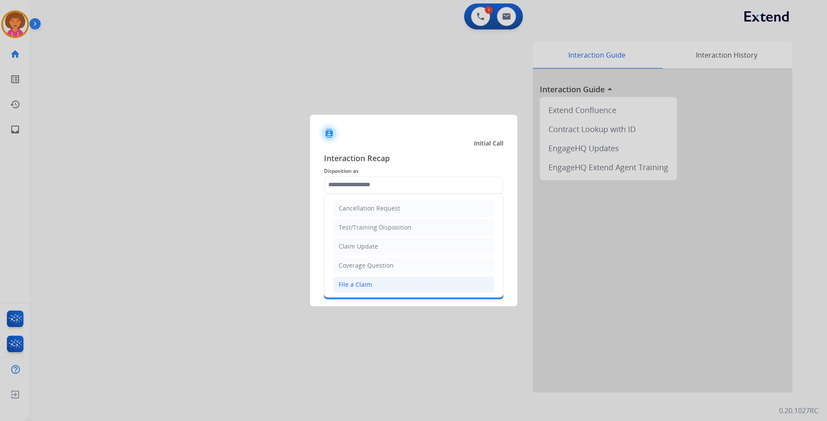
click at [370, 286] on div "File a Claim" at bounding box center [355, 284] width 33 height 9
type input "**********"
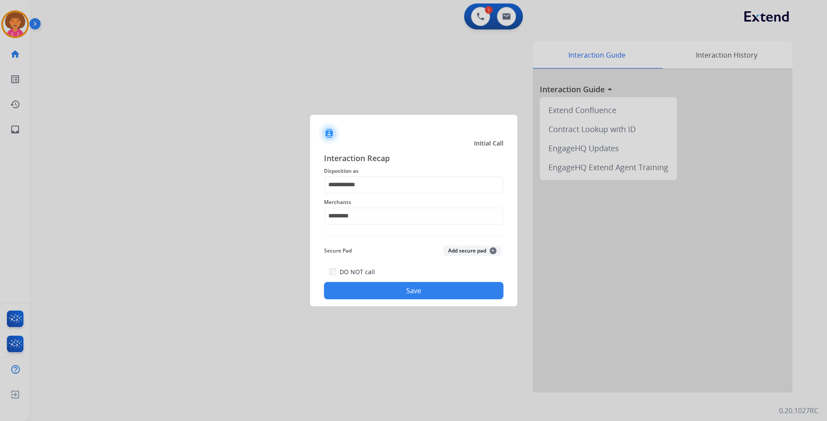
click at [435, 288] on button "Save" at bounding box center [414, 290] width 180 height 17
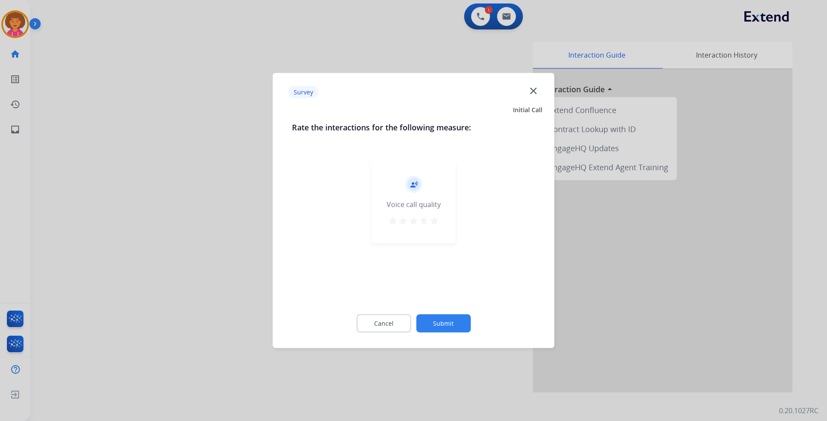
click at [438, 218] on mat-icon "star" at bounding box center [434, 221] width 10 height 10
click at [451, 320] on button "Submit" at bounding box center [443, 323] width 55 height 18
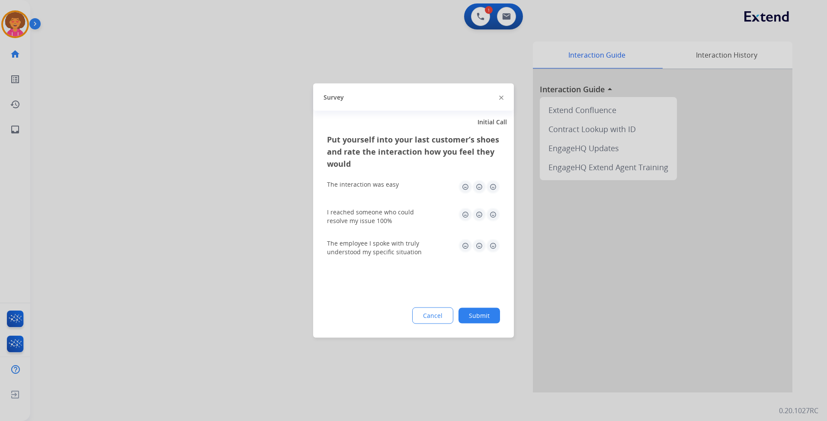
click at [488, 187] on img at bounding box center [493, 187] width 14 height 14
drag, startPoint x: 494, startPoint y: 214, endPoint x: 493, endPoint y: 218, distance: 4.5
click at [494, 214] on img at bounding box center [493, 215] width 14 height 14
click at [498, 245] on img at bounding box center [493, 246] width 14 height 14
click at [489, 311] on button "Submit" at bounding box center [480, 316] width 42 height 16
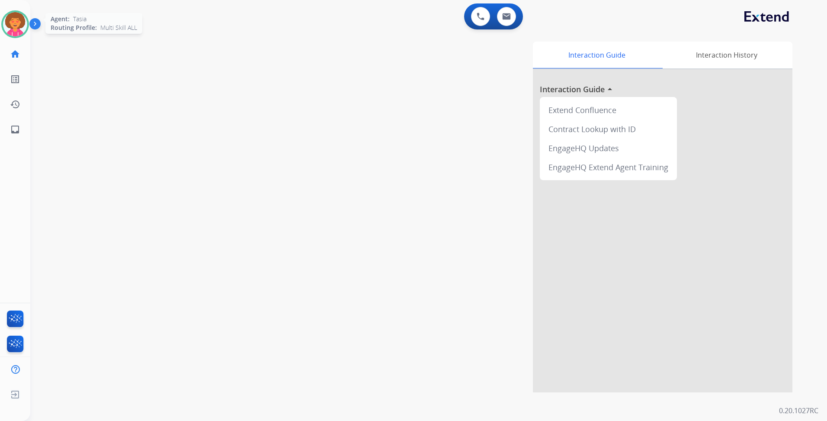
click at [15, 23] on img at bounding box center [15, 24] width 24 height 24
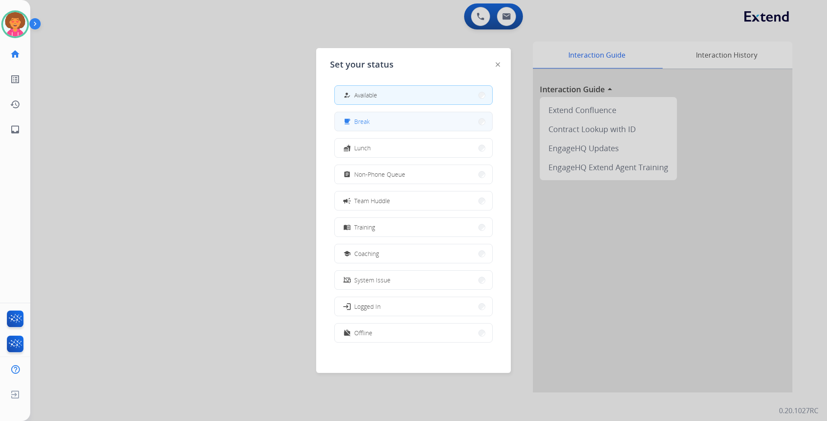
click at [381, 122] on button "free_breakfast Break" at bounding box center [414, 121] width 158 height 19
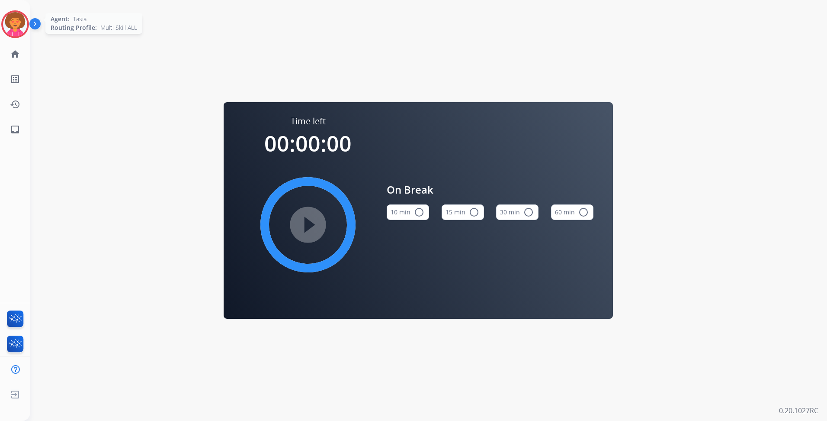
drag, startPoint x: 17, startPoint y: 23, endPoint x: 37, endPoint y: 20, distance: 20.1
click at [17, 23] on img at bounding box center [15, 24] width 24 height 24
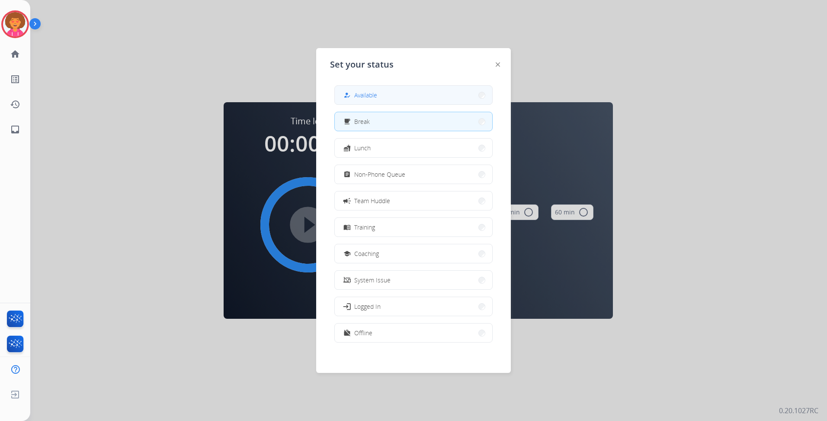
click at [366, 98] on span "Available" at bounding box center [365, 94] width 23 height 9
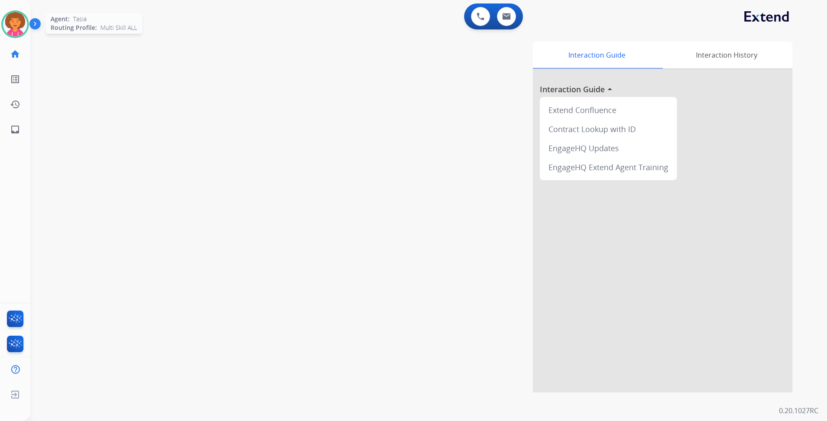
click at [19, 24] on img at bounding box center [15, 24] width 24 height 24
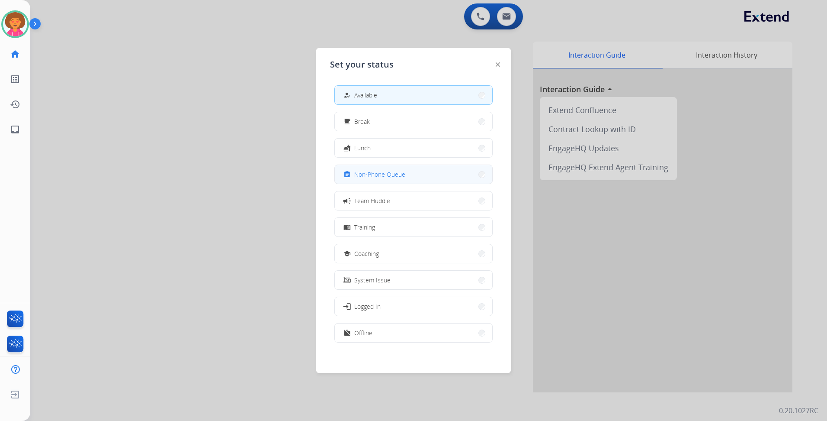
click at [388, 174] on span "Non-Phone Queue" at bounding box center [379, 174] width 51 height 9
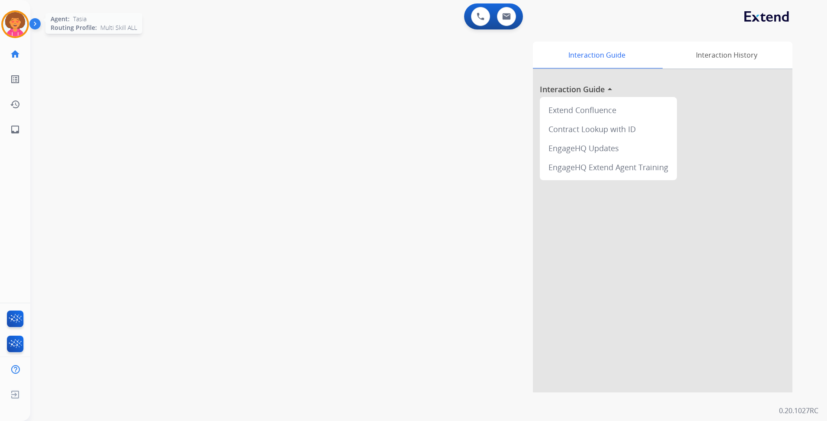
click at [5, 13] on div "Agent: Tasia Routing Profile: Multi Skill ALL" at bounding box center [15, 24] width 28 height 28
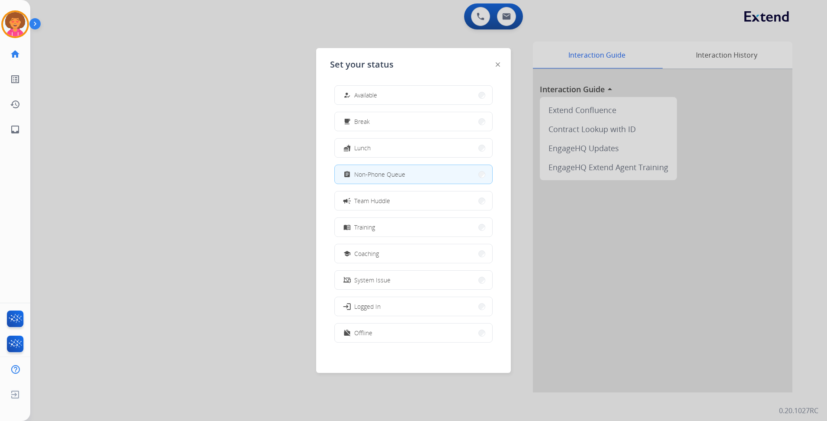
click at [372, 89] on button "how_to_reg Available" at bounding box center [414, 95] width 158 height 19
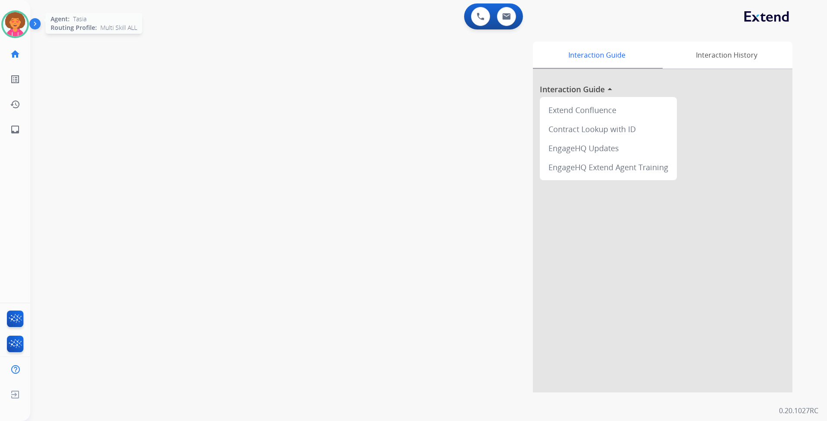
click at [19, 24] on img at bounding box center [15, 24] width 24 height 24
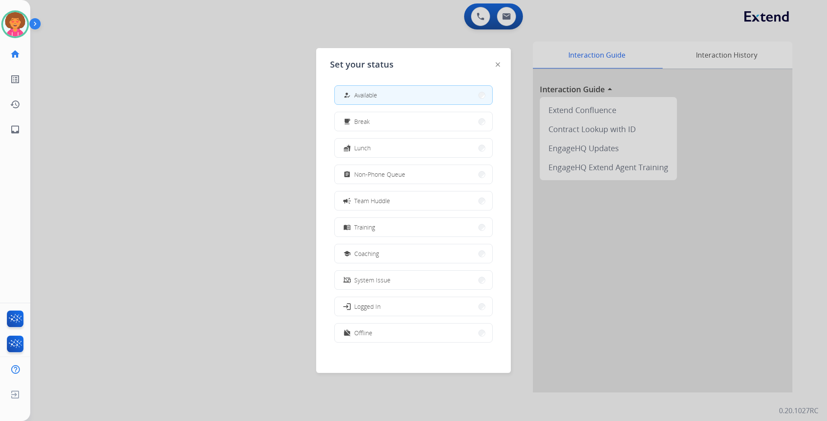
drag, startPoint x: 190, startPoint y: 205, endPoint x: 198, endPoint y: 172, distance: 33.8
click at [190, 204] on div at bounding box center [413, 210] width 827 height 421
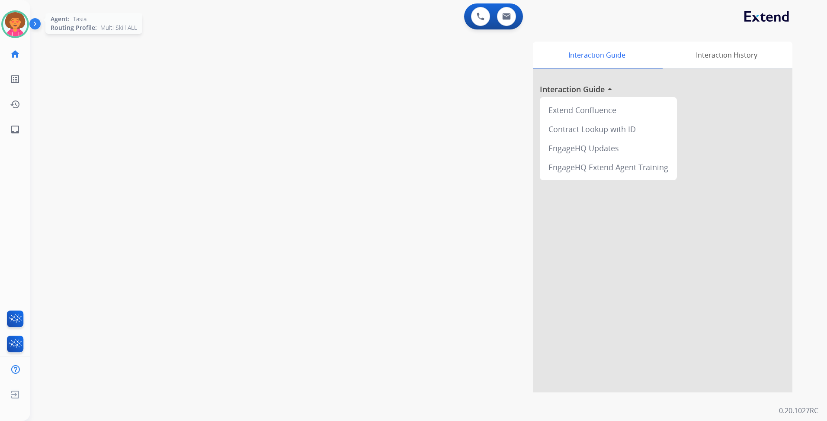
click at [16, 24] on img at bounding box center [15, 24] width 24 height 24
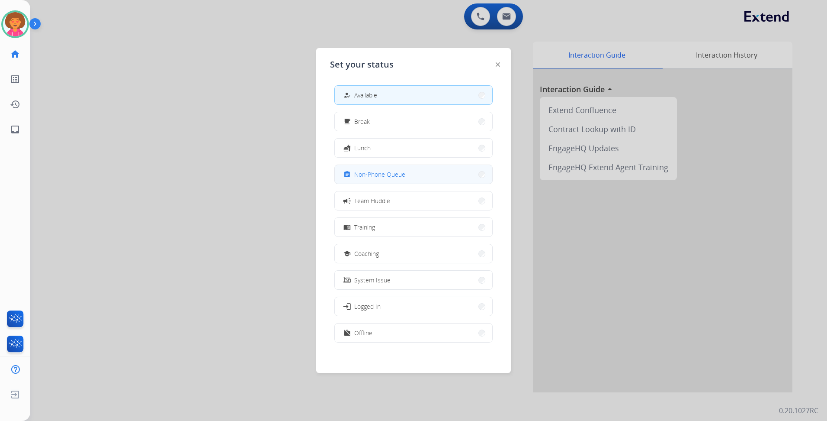
click at [389, 177] on span "Non-Phone Queue" at bounding box center [379, 174] width 51 height 9
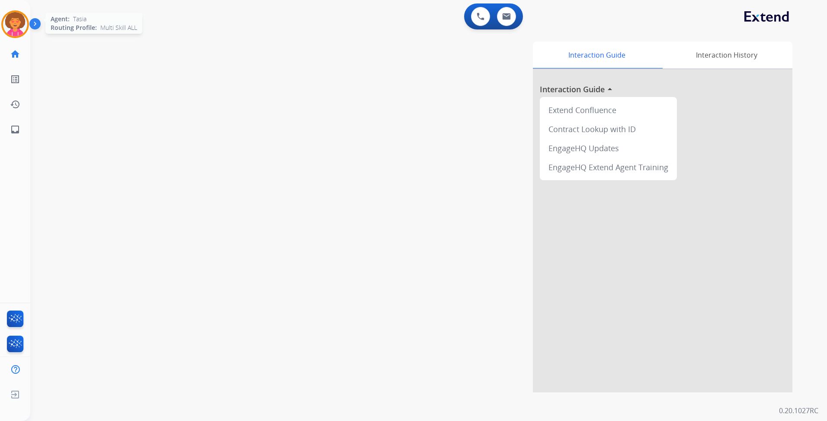
click at [6, 27] on img at bounding box center [15, 24] width 24 height 24
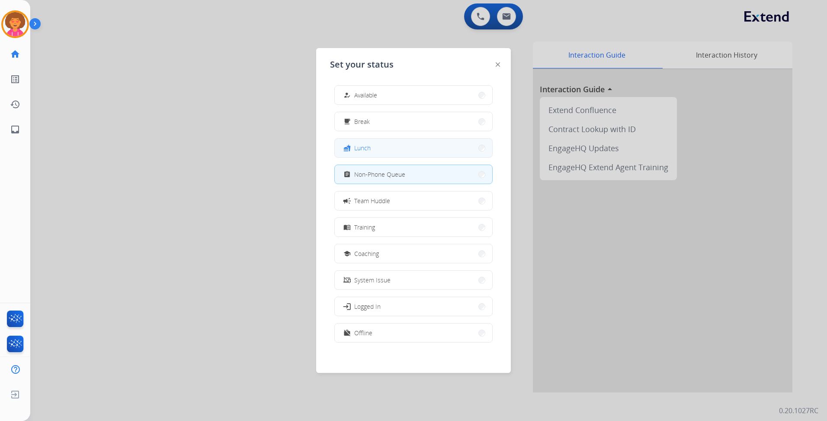
click at [378, 145] on button "fastfood Lunch" at bounding box center [414, 147] width 158 height 19
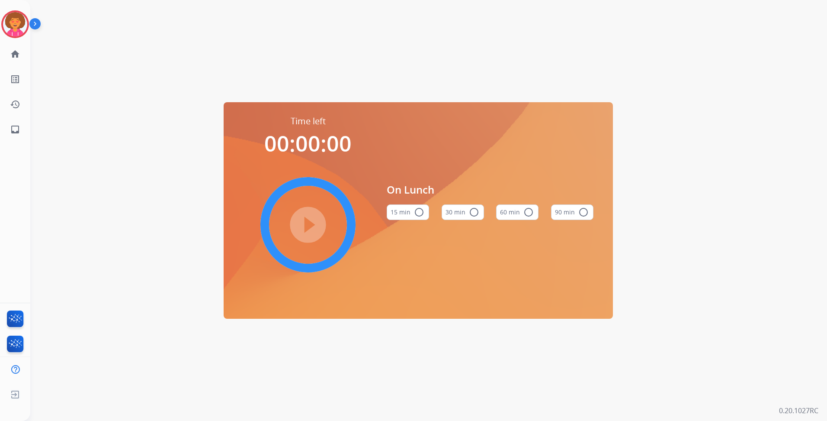
click at [527, 212] on mat-icon "radio_button_unchecked" at bounding box center [529, 212] width 10 height 10
click at [313, 219] on mat-icon "play_circle_filled" at bounding box center [308, 224] width 10 height 10
